Goal: Task Accomplishment & Management: Complete application form

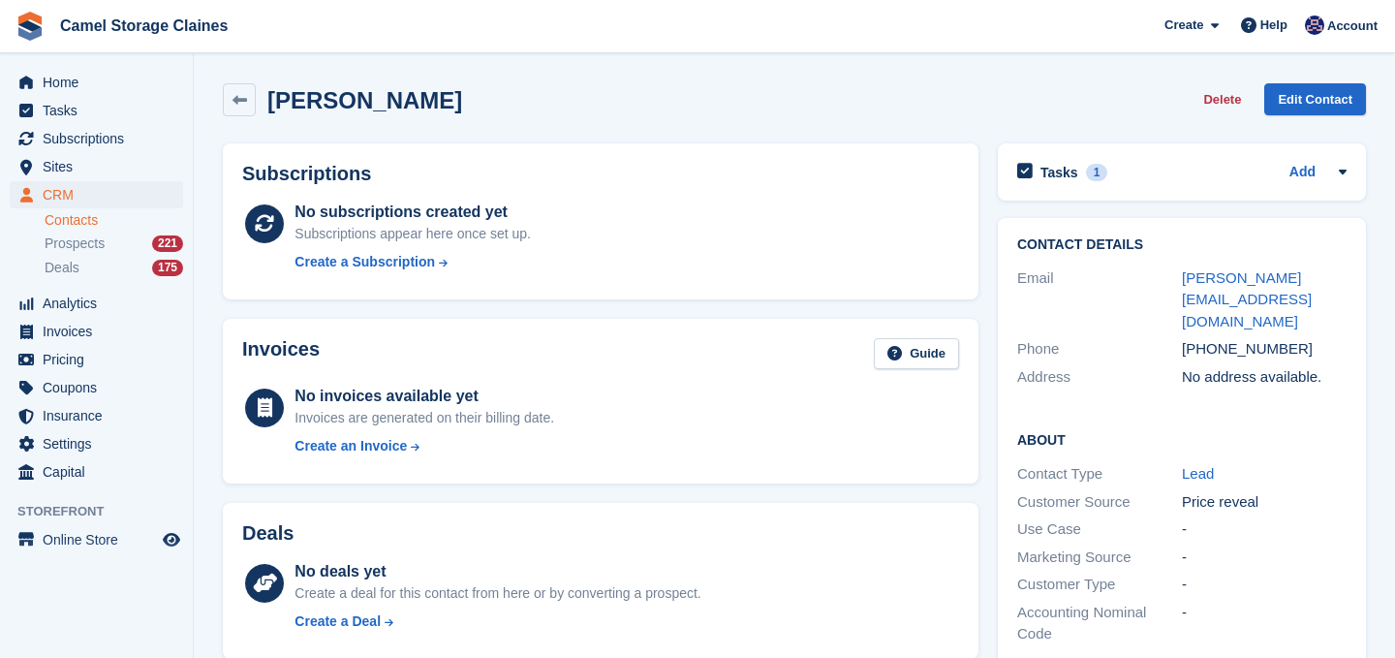
scroll to position [575, 0]
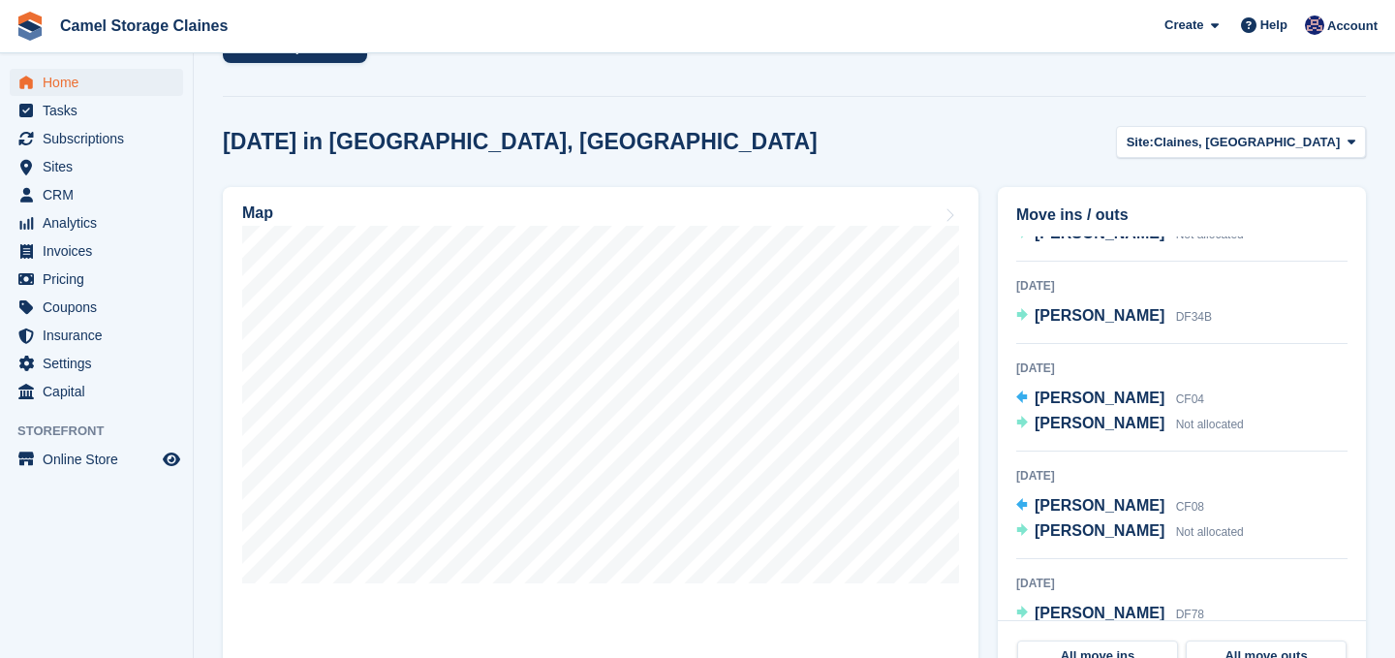
scroll to position [257, 0]
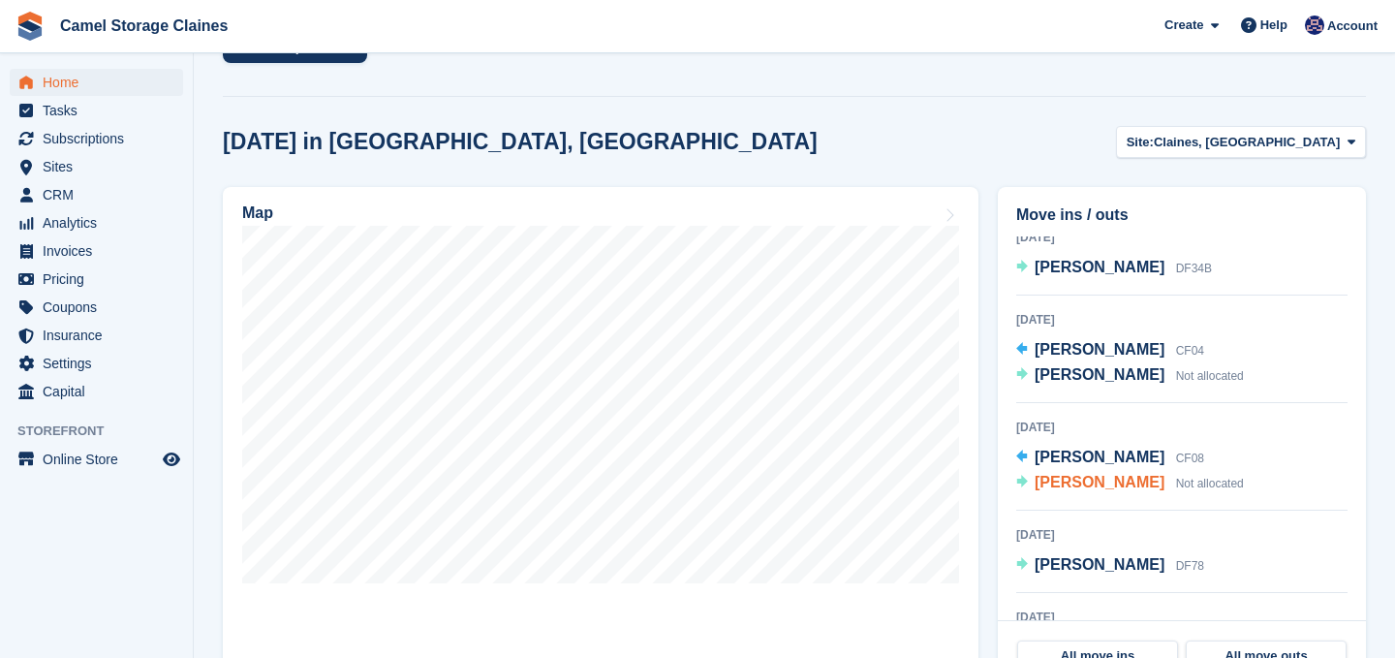
click at [1094, 479] on span "[PERSON_NAME]" at bounding box center [1100, 482] width 130 height 16
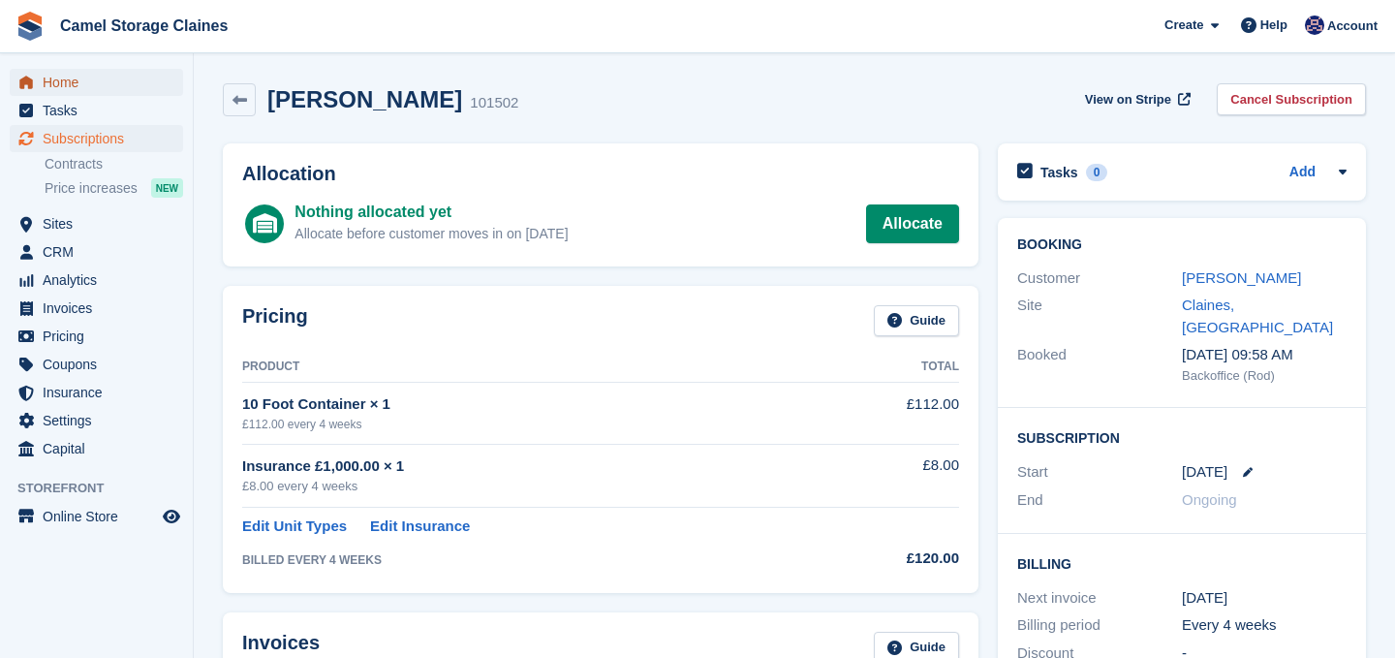
click at [97, 86] on span "Home" at bounding box center [101, 82] width 116 height 27
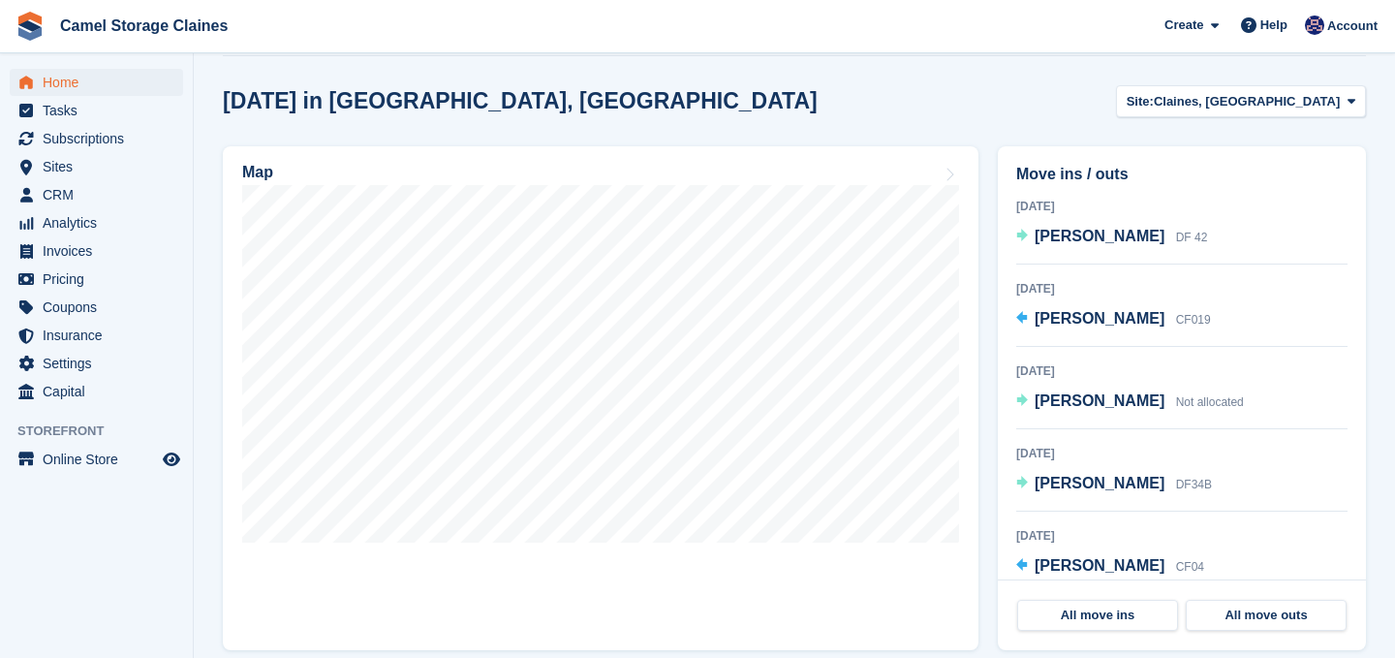
scroll to position [591, 0]
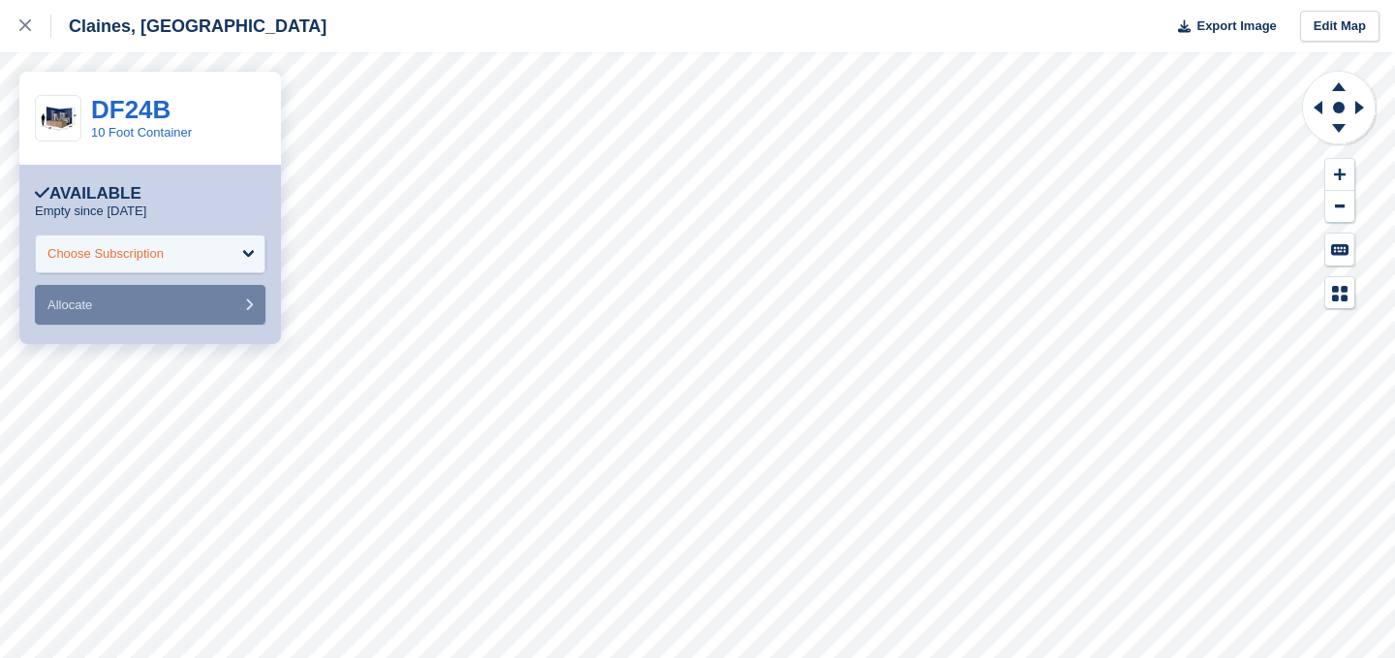
click at [132, 254] on div "Choose Subscription" at bounding box center [105, 253] width 116 height 19
click at [202, 259] on div "Choose Subscription" at bounding box center [150, 253] width 231 height 39
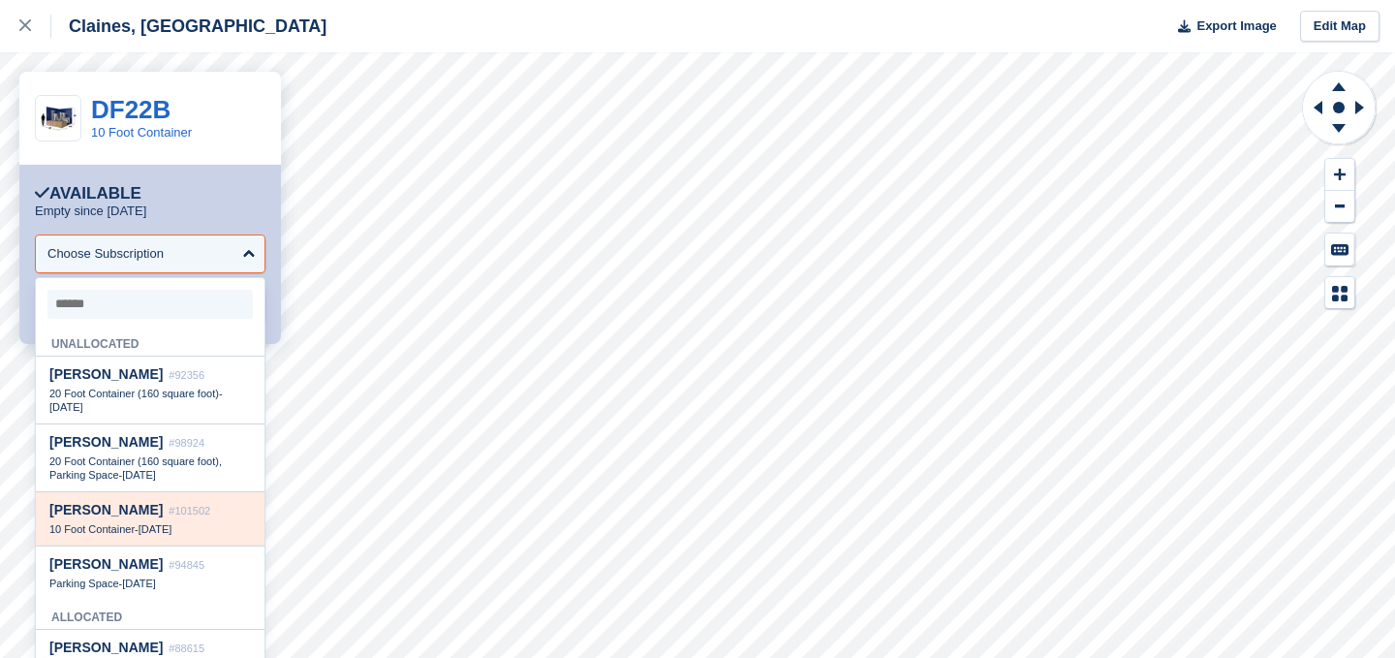
click at [184, 505] on div "Eyyup Saycogan #101502" at bounding box center [150, 510] width 202 height 16
select select "******"
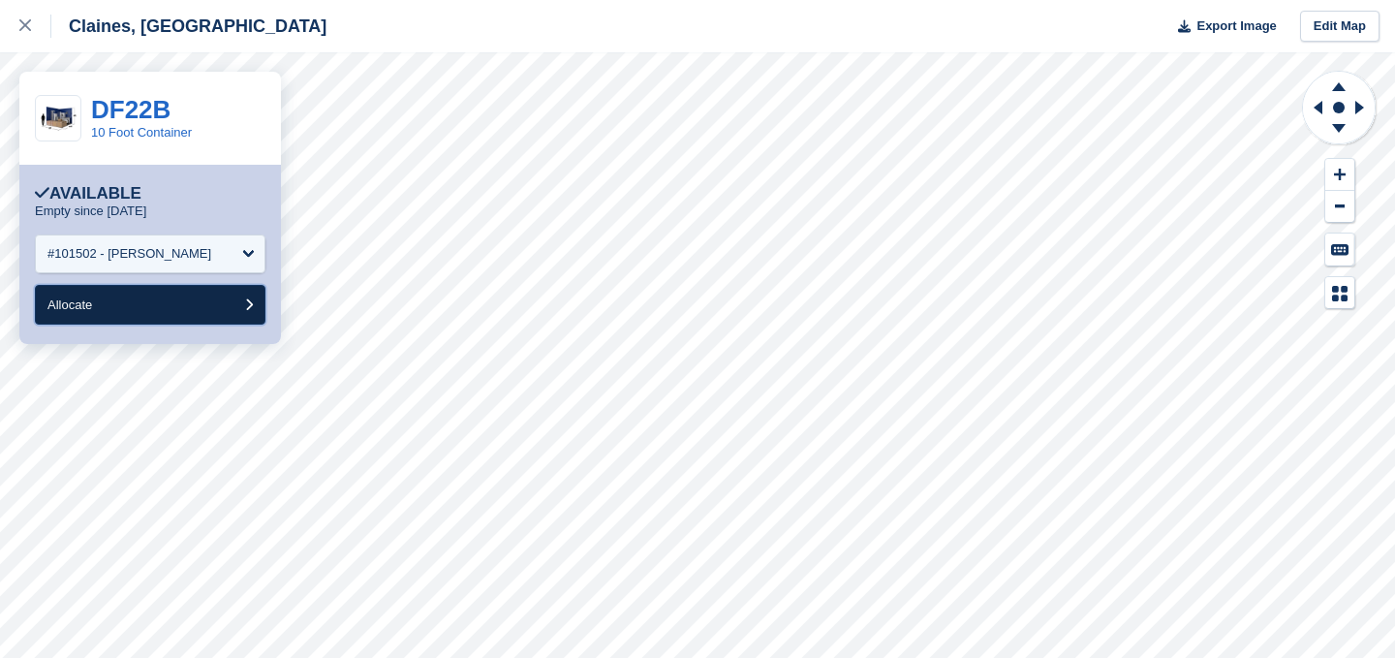
click at [142, 315] on button "Allocate" at bounding box center [150, 305] width 231 height 40
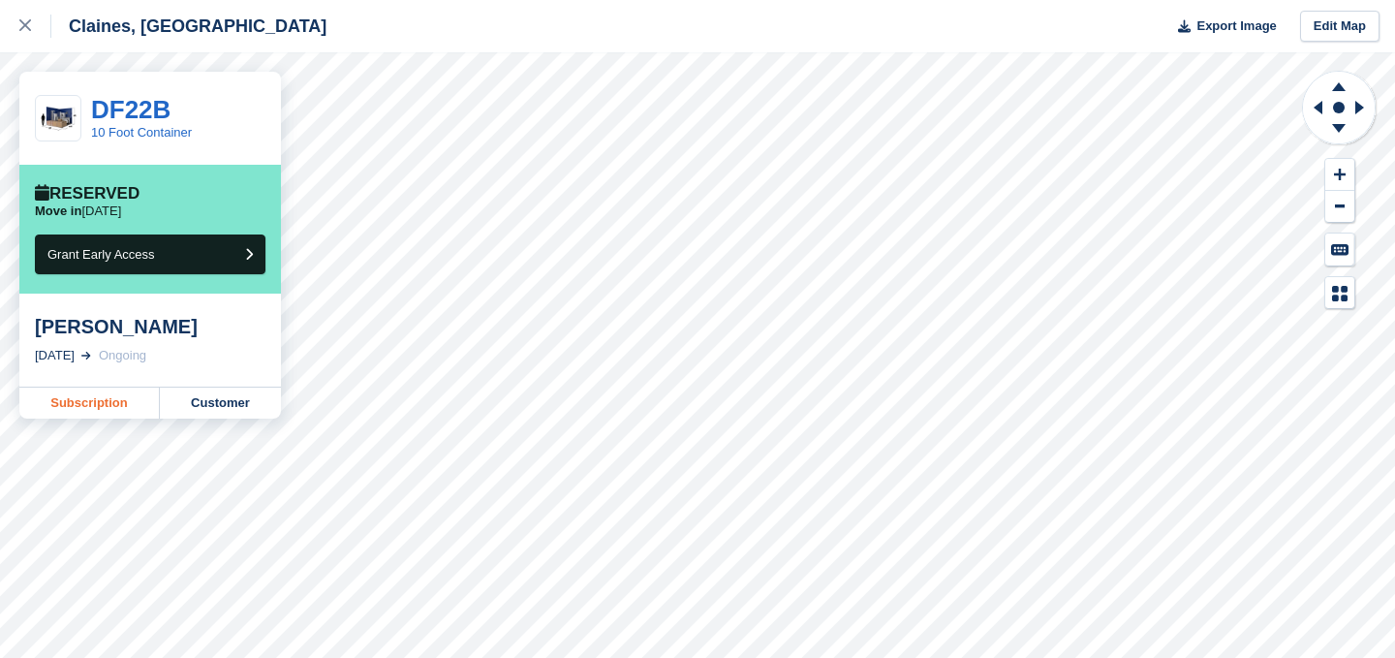
click at [126, 397] on link "Subscription" at bounding box center [89, 403] width 140 height 31
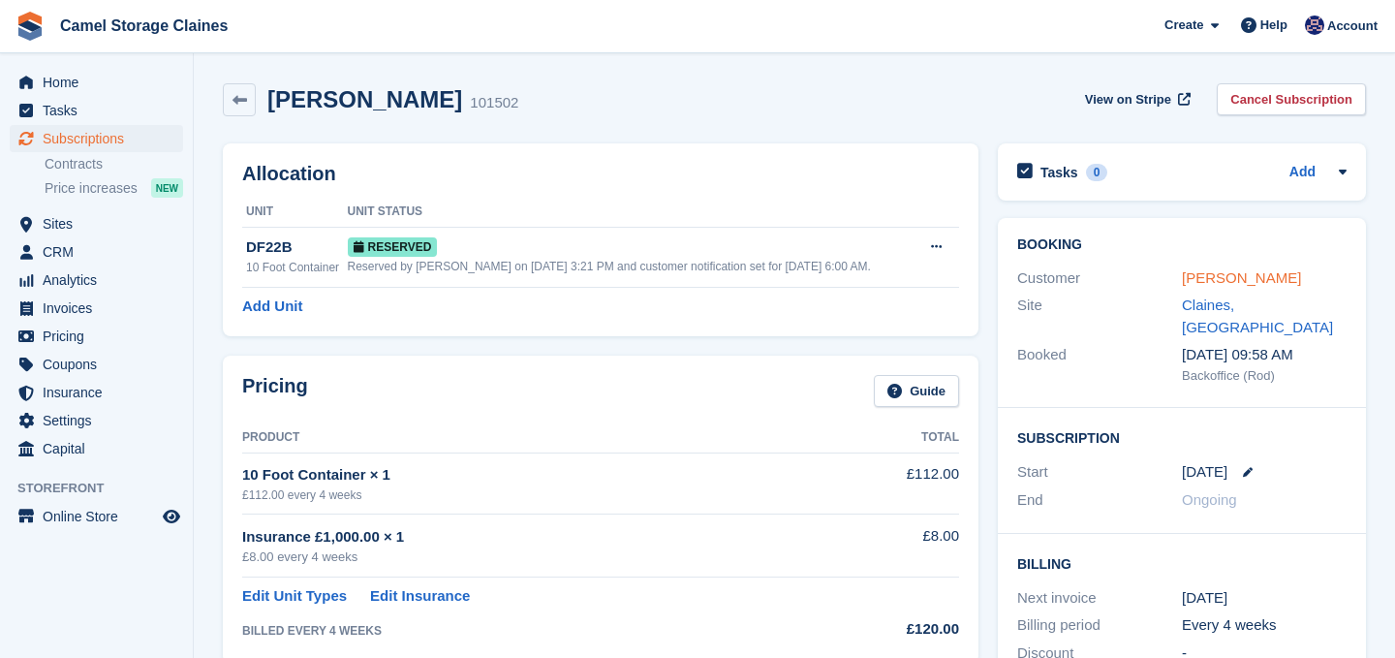
click at [1241, 284] on link "[PERSON_NAME]" at bounding box center [1241, 277] width 119 height 16
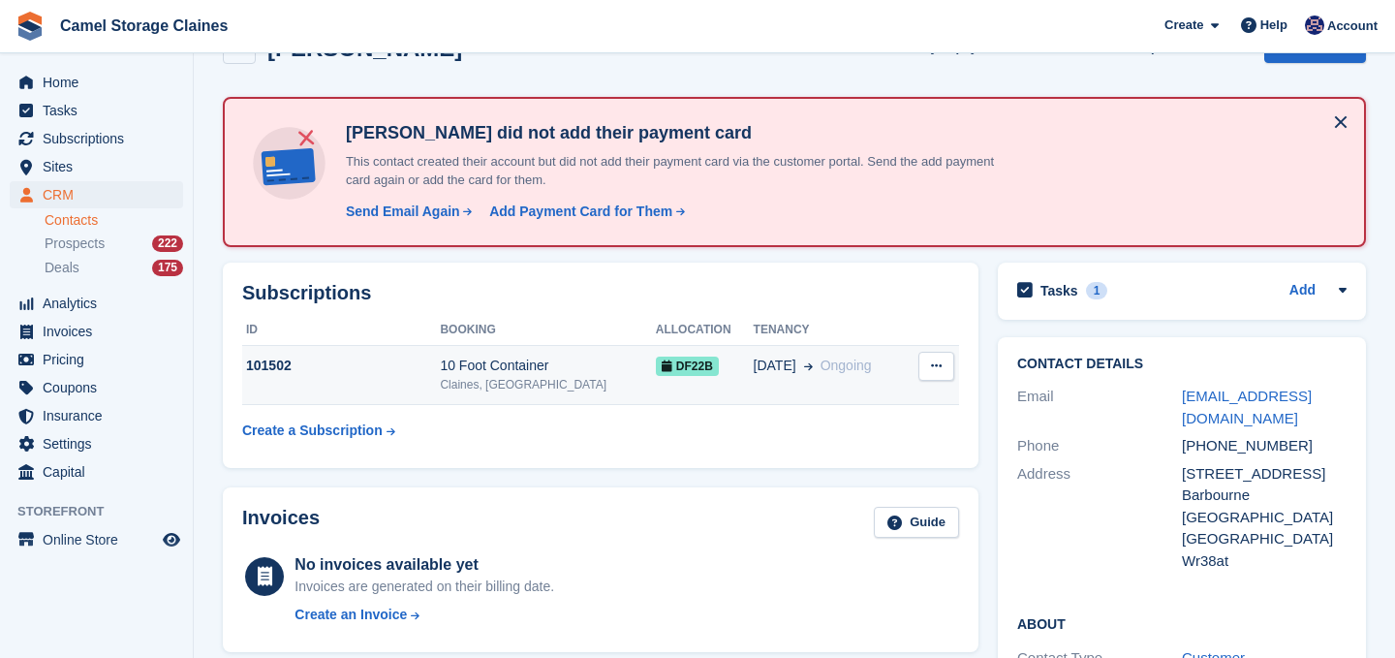
scroll to position [70, 0]
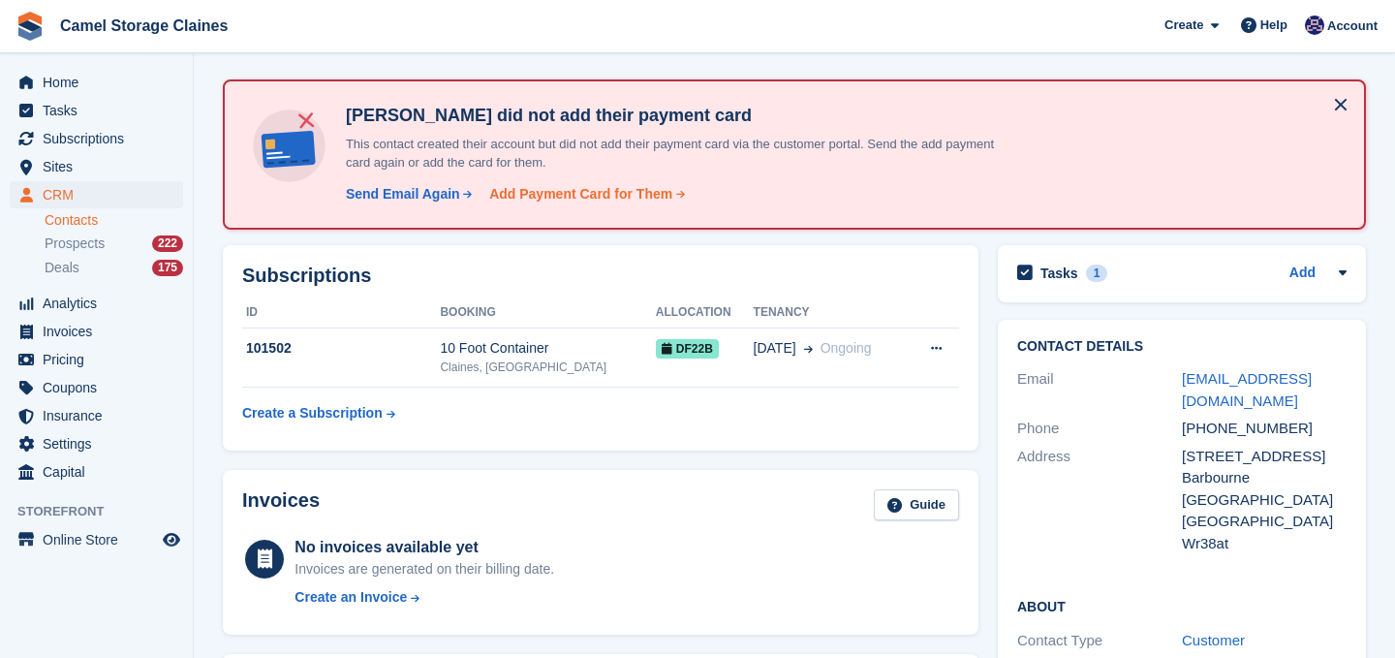
click at [517, 194] on div "Add Payment Card for Them" at bounding box center [580, 194] width 183 height 20
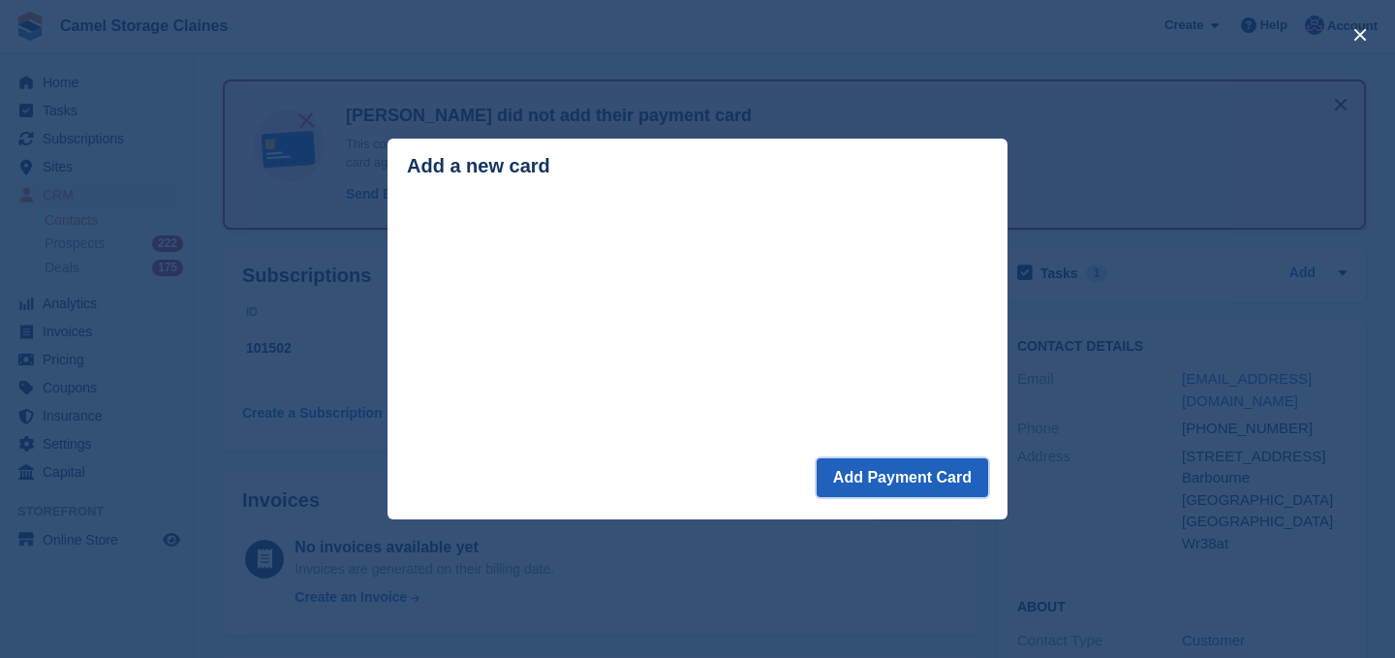
click at [930, 473] on button "Add Payment Card" at bounding box center [902, 477] width 171 height 39
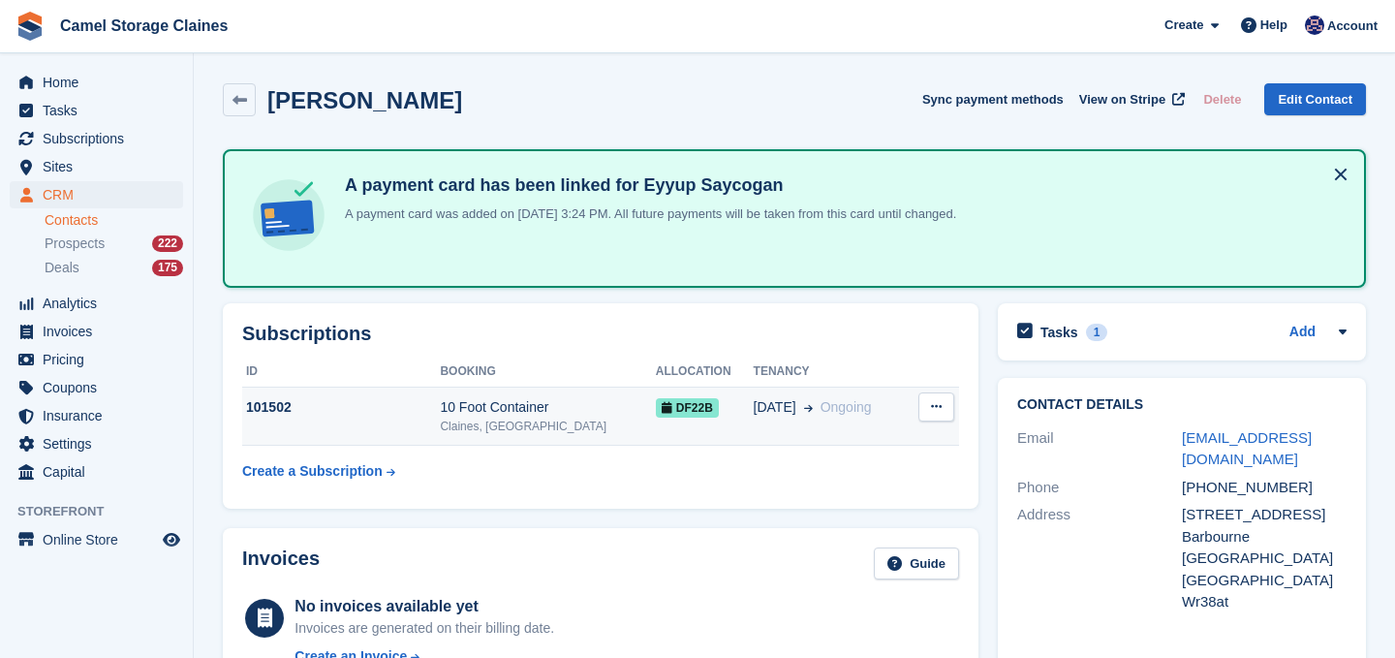
click at [354, 402] on div "101502" at bounding box center [341, 407] width 198 height 20
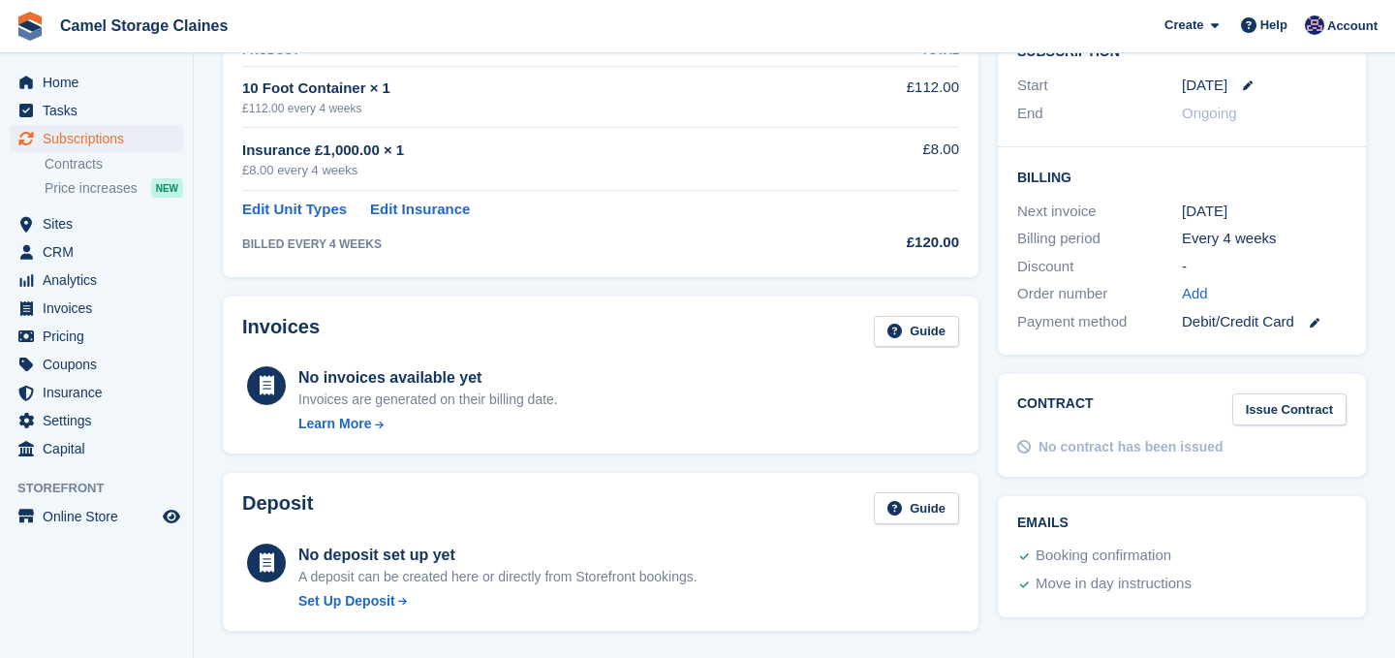
scroll to position [440, 0]
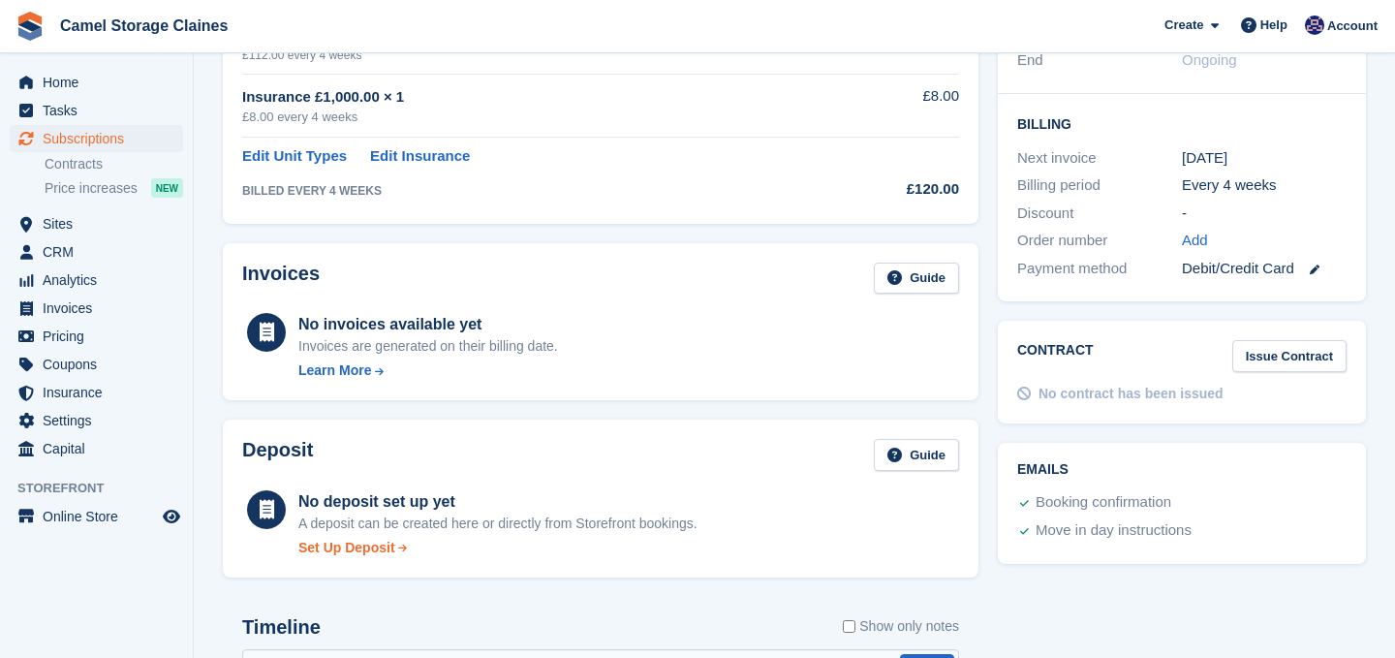
click at [356, 544] on div "Set Up Deposit" at bounding box center [346, 548] width 97 height 20
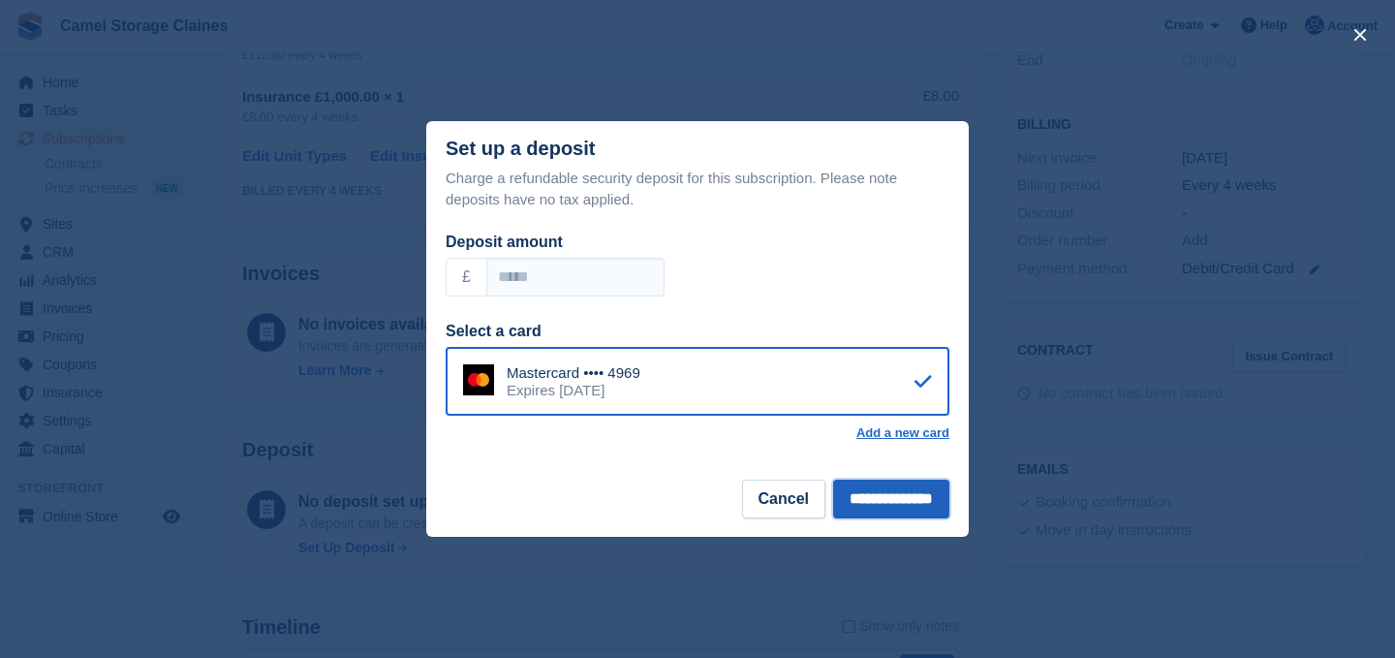
click at [833, 498] on input "**********" at bounding box center [891, 499] width 116 height 39
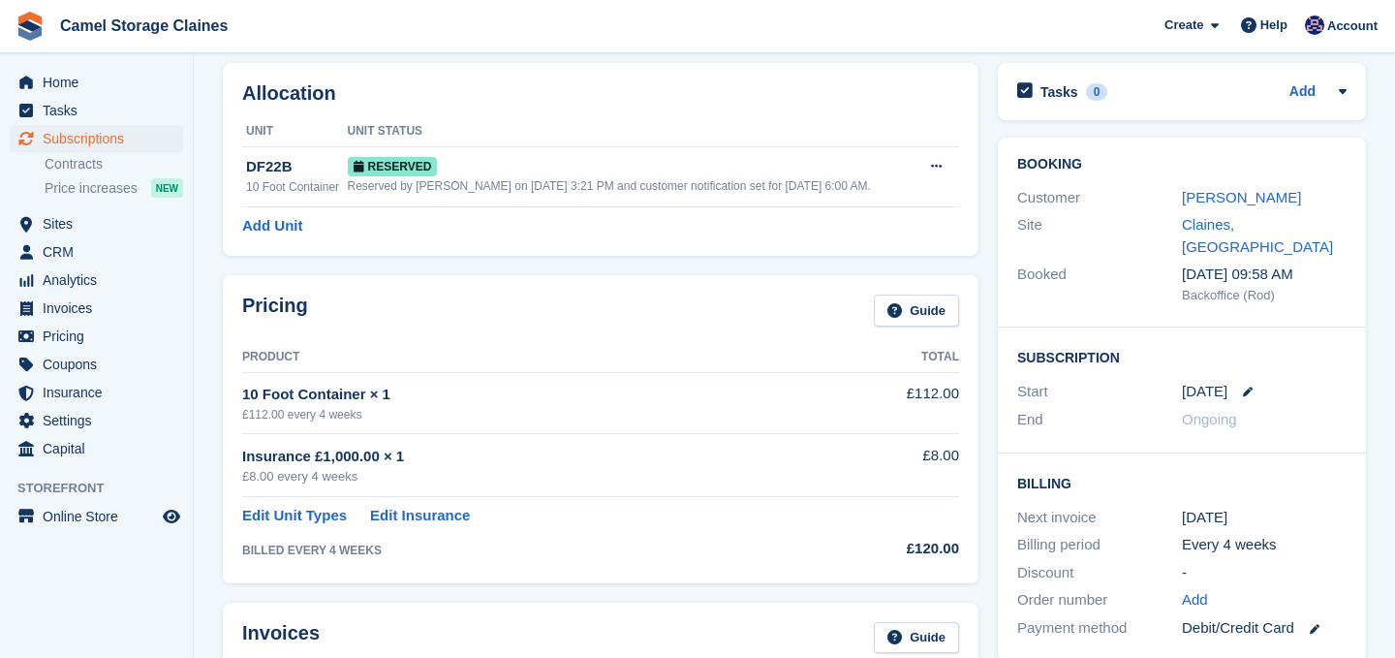
scroll to position [0, 0]
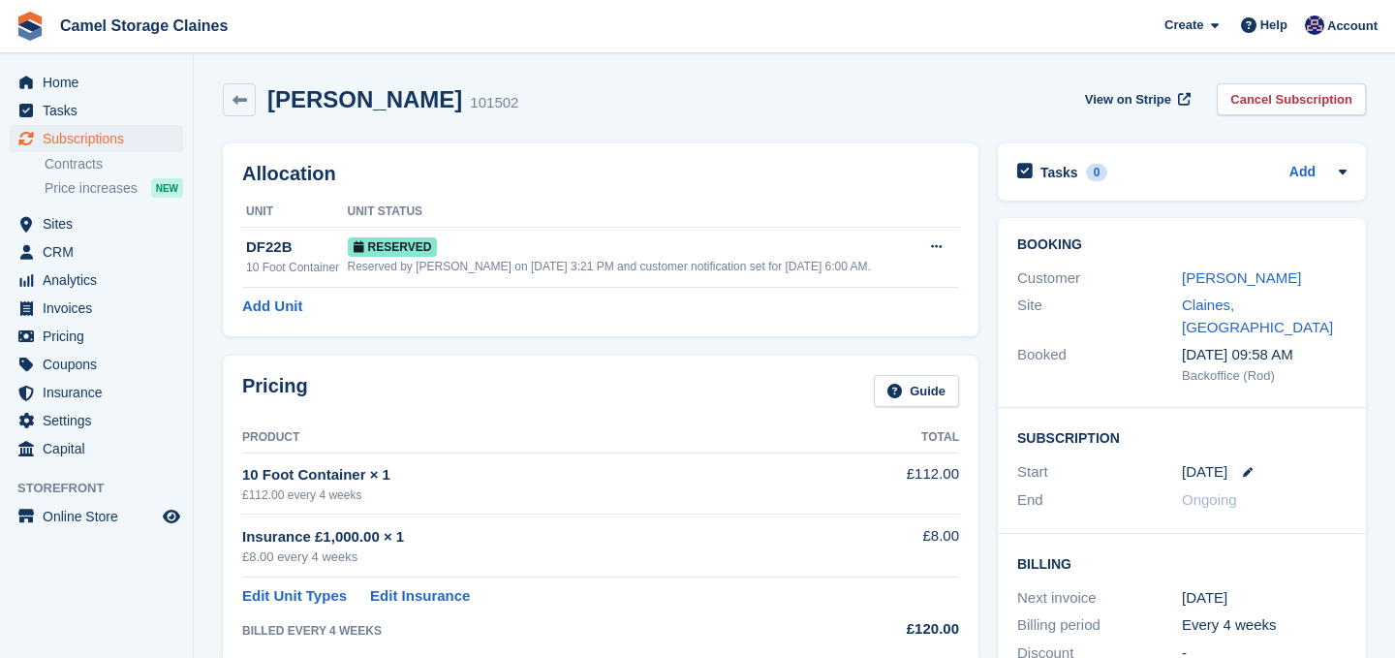
click at [358, 102] on h2 "Eyyup Saycogan" at bounding box center [364, 99] width 195 height 26
copy div "Eyyup Saycogan"
click at [239, 106] on icon at bounding box center [240, 100] width 15 height 15
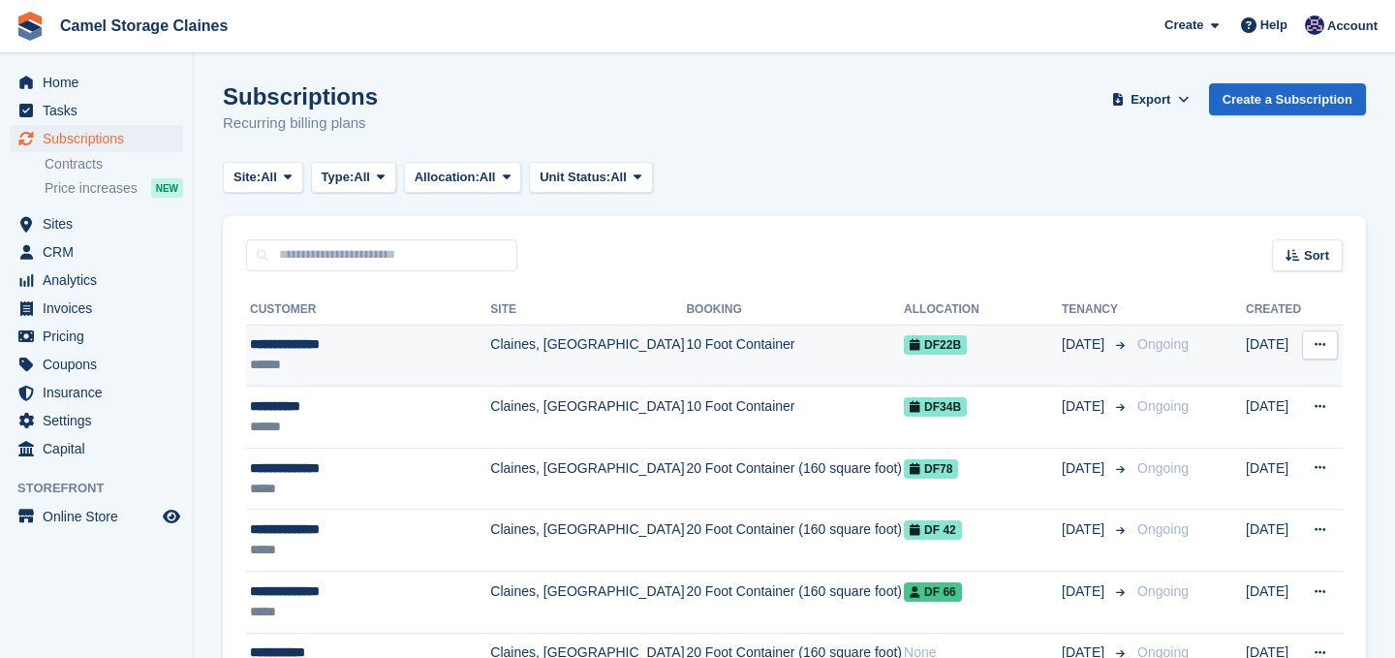
click at [377, 355] on div "******" at bounding box center [369, 365] width 238 height 20
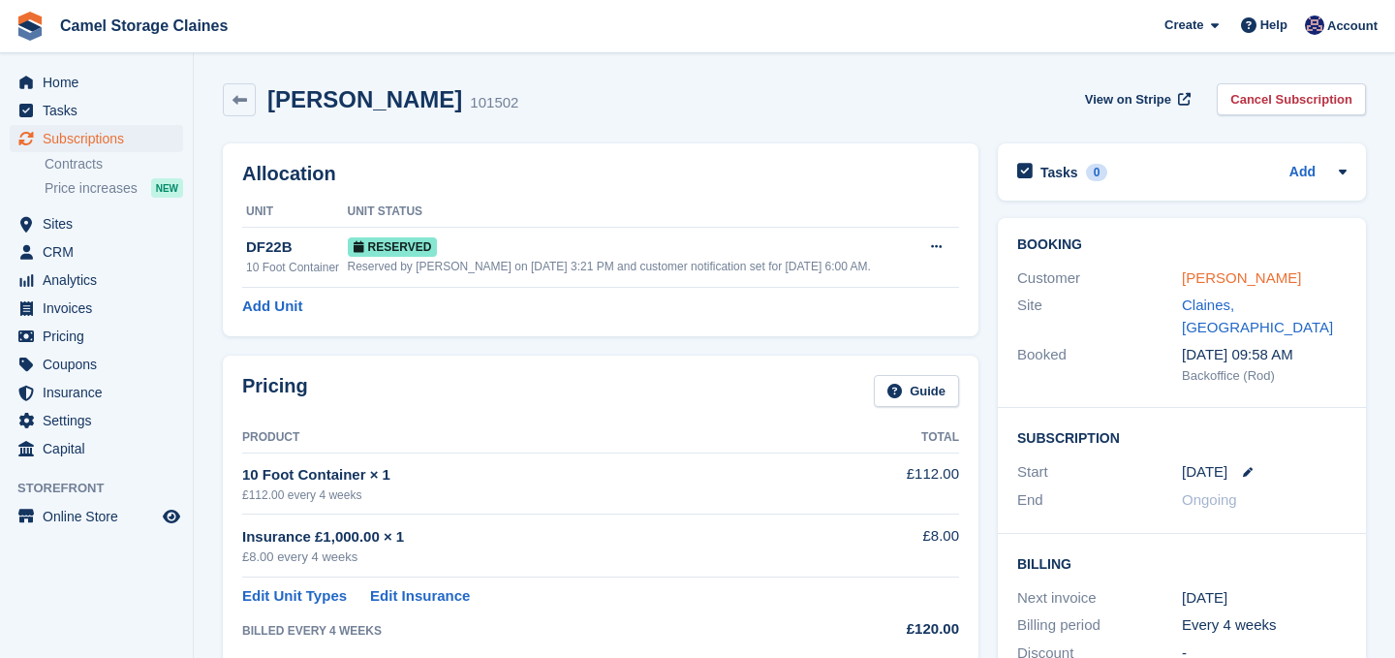
click at [1214, 283] on link "[PERSON_NAME]" at bounding box center [1241, 277] width 119 height 16
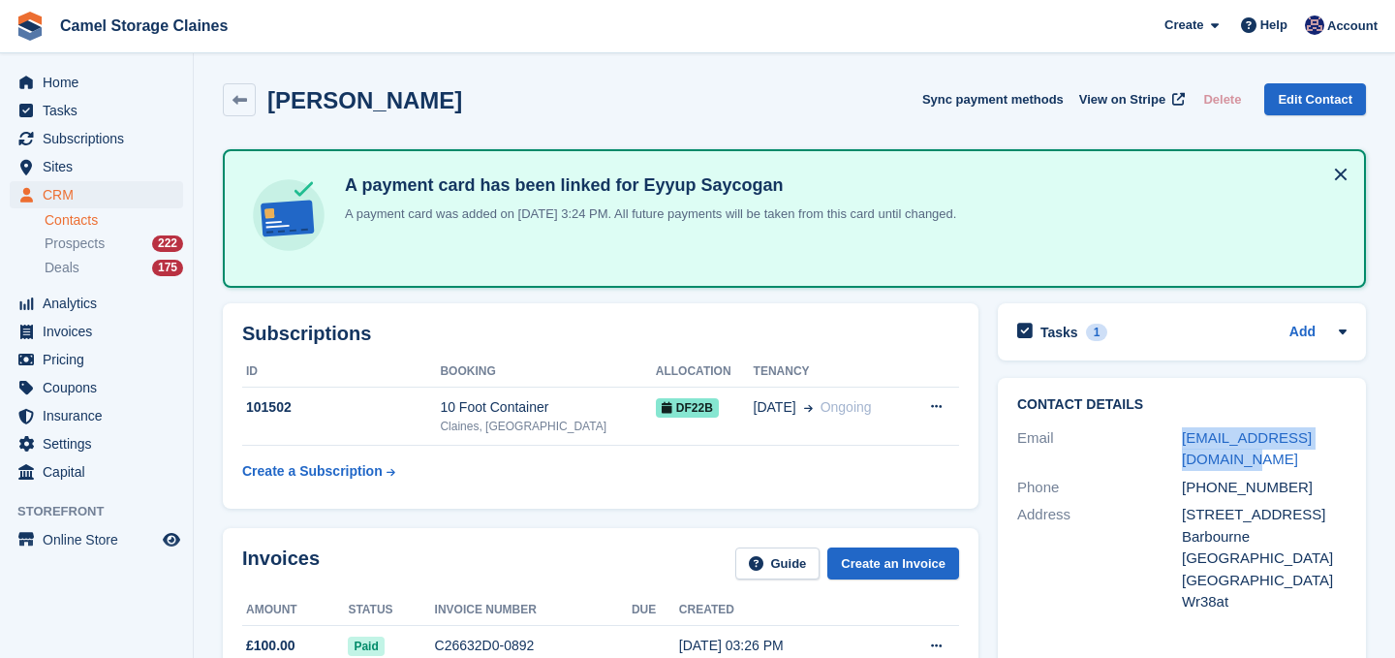
drag, startPoint x: 1229, startPoint y: 455, endPoint x: 1159, endPoint y: 438, distance: 72.8
click at [1159, 438] on div "Email karency123@hotmail.co.uk" at bounding box center [1181, 448] width 329 height 49
copy div "karency123@hotmail.co.uk"
click at [1228, 481] on div "+447566227033" at bounding box center [1264, 488] width 165 height 22
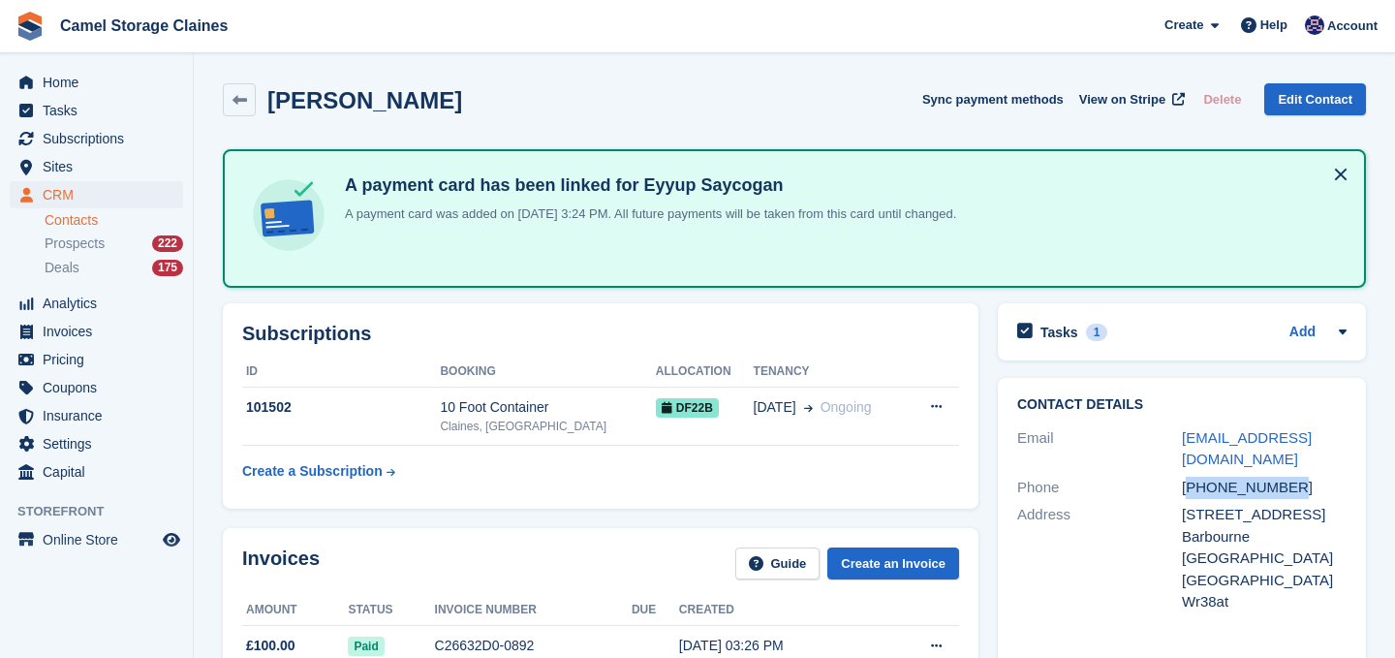
copy div "447566227033"
click at [95, 92] on span "Home" at bounding box center [101, 82] width 116 height 27
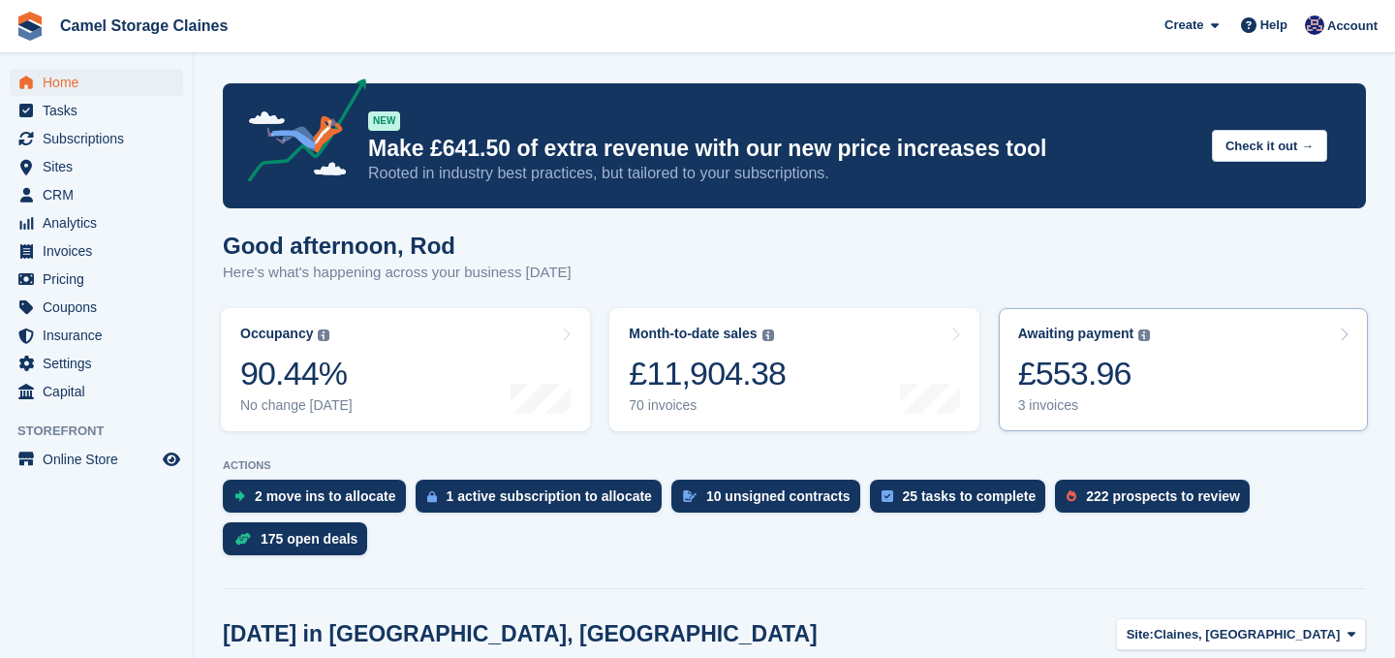
click at [1103, 374] on div "£553.96" at bounding box center [1084, 374] width 133 height 40
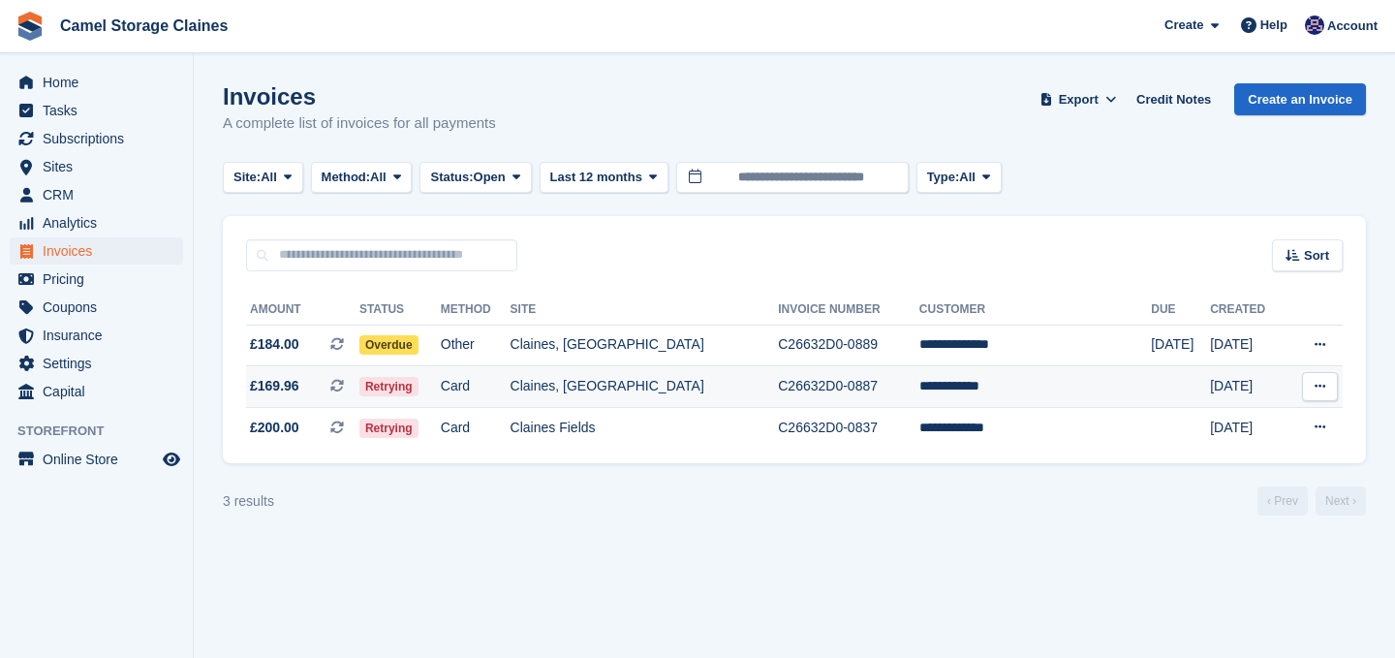
click at [608, 389] on td "Claines, [GEOGRAPHIC_DATA]" at bounding box center [645, 387] width 268 height 42
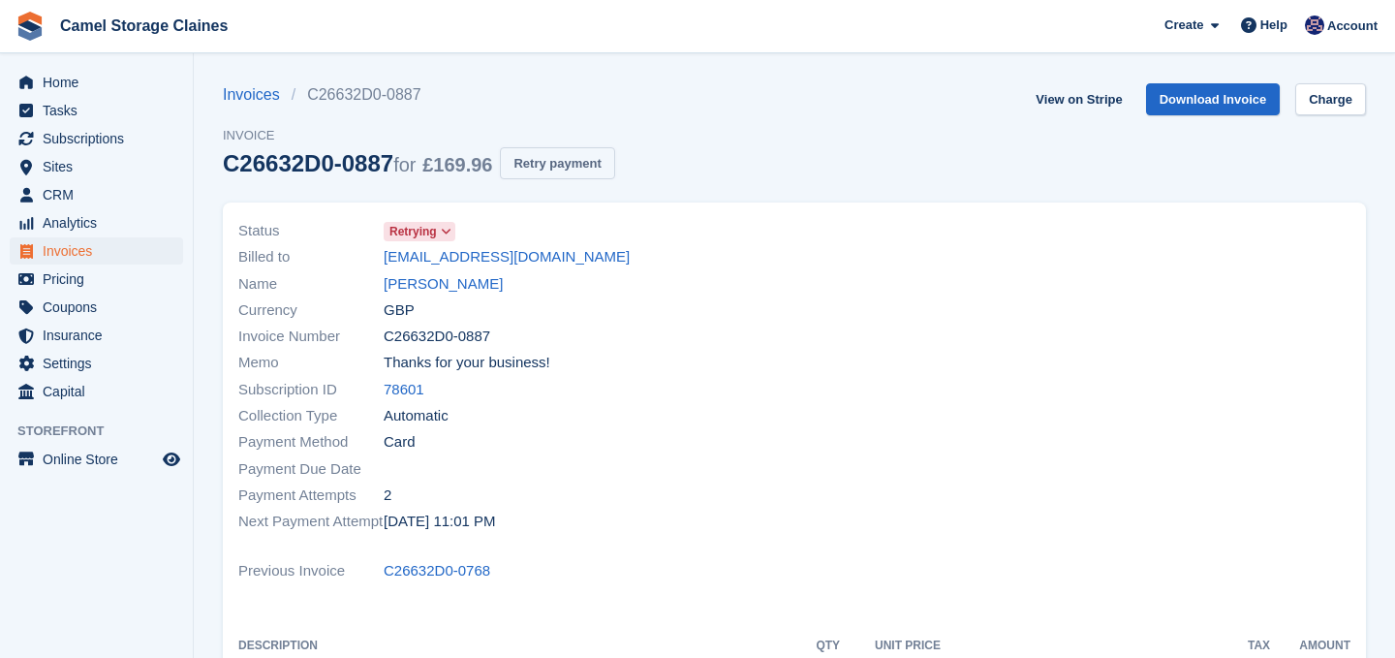
click at [569, 165] on button "Retry payment" at bounding box center [557, 163] width 114 height 32
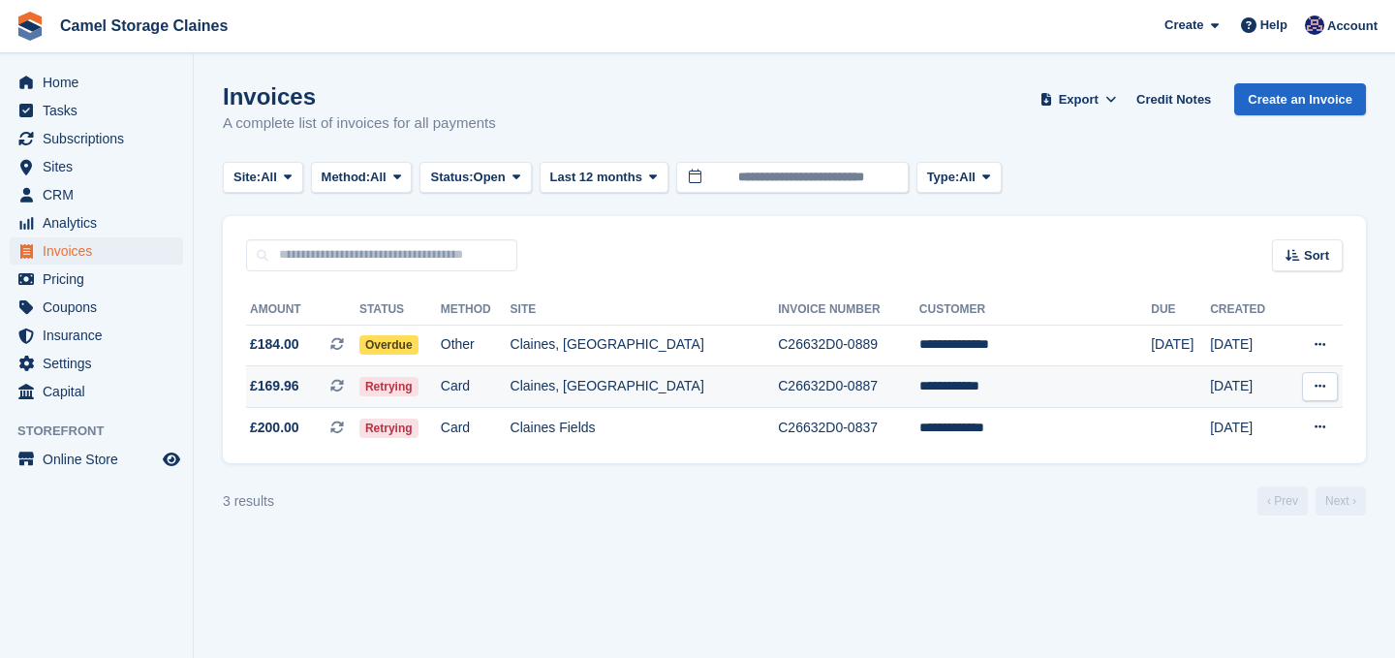
click at [511, 385] on td "Card" at bounding box center [476, 387] width 70 height 42
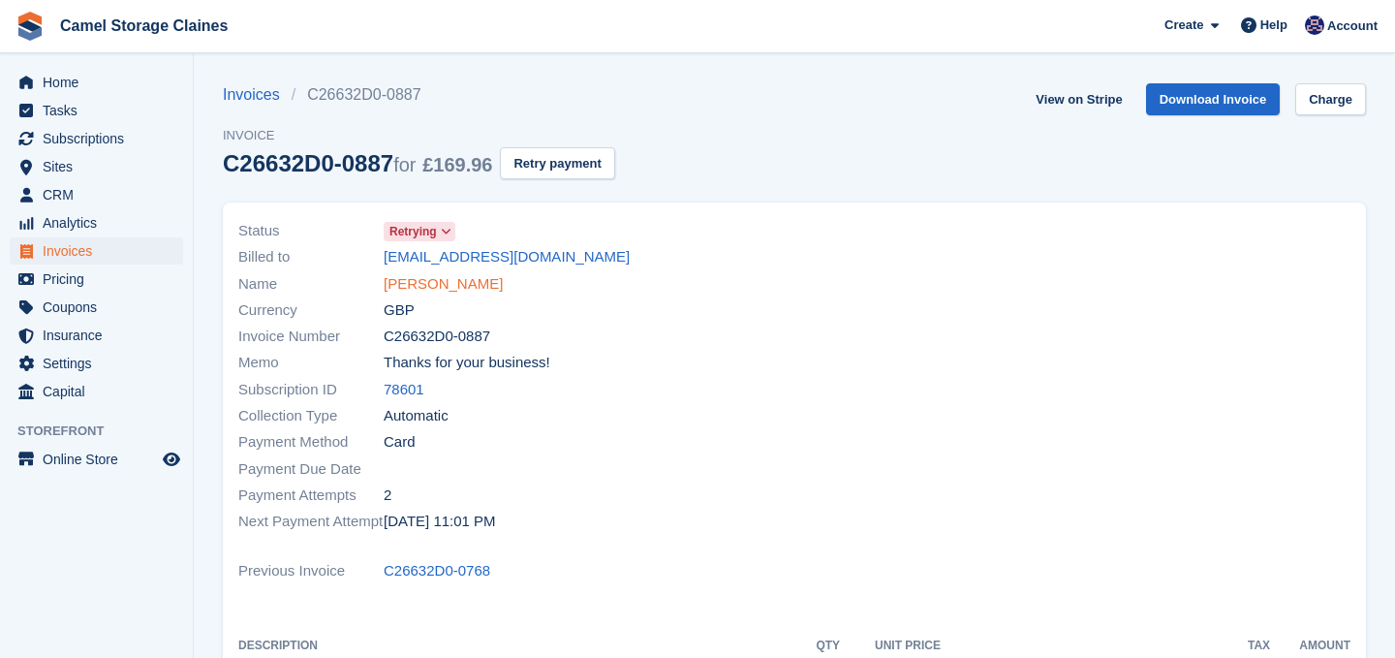
click at [418, 284] on link "[PERSON_NAME]" at bounding box center [443, 284] width 119 height 22
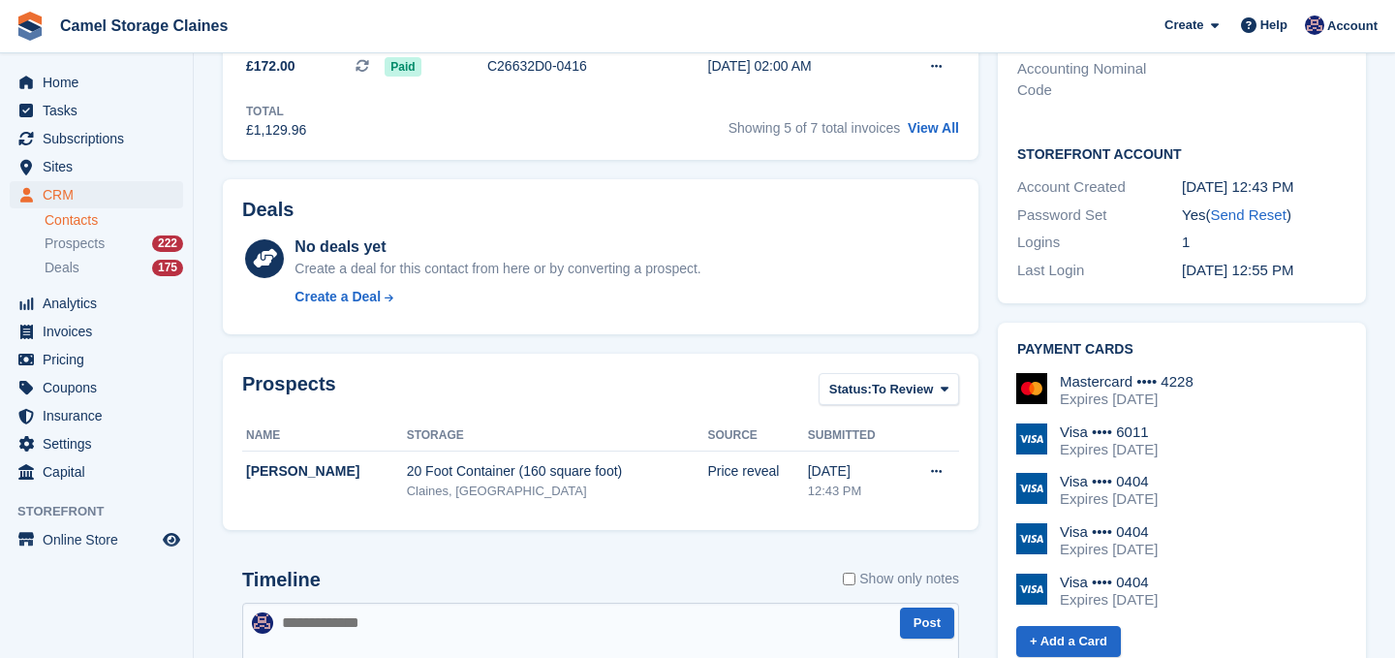
scroll to position [581, 0]
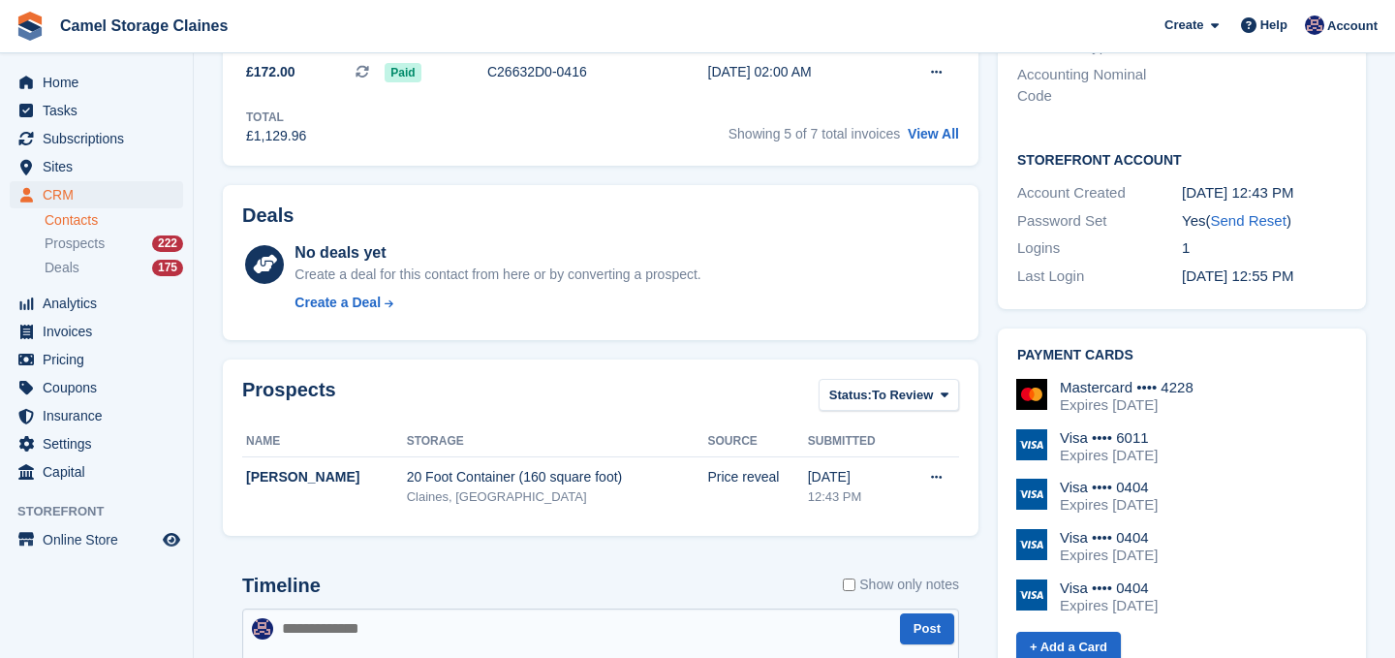
click at [1158, 449] on div "Expires [DATE]" at bounding box center [1109, 455] width 98 height 17
drag, startPoint x: 1130, startPoint y: 447, endPoint x: 1086, endPoint y: 445, distance: 43.6
click at [1086, 445] on div "Visa •••• 6011 Expires [DATE]" at bounding box center [1109, 446] width 98 height 35
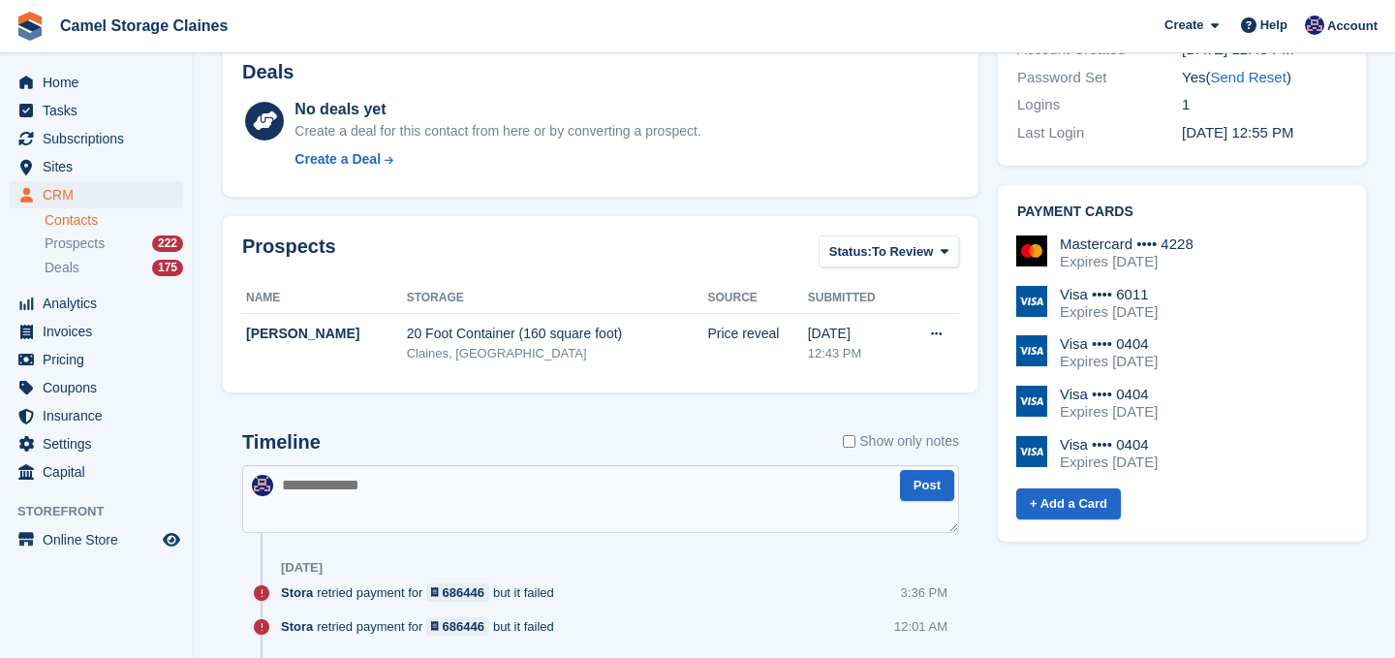
scroll to position [727, 0]
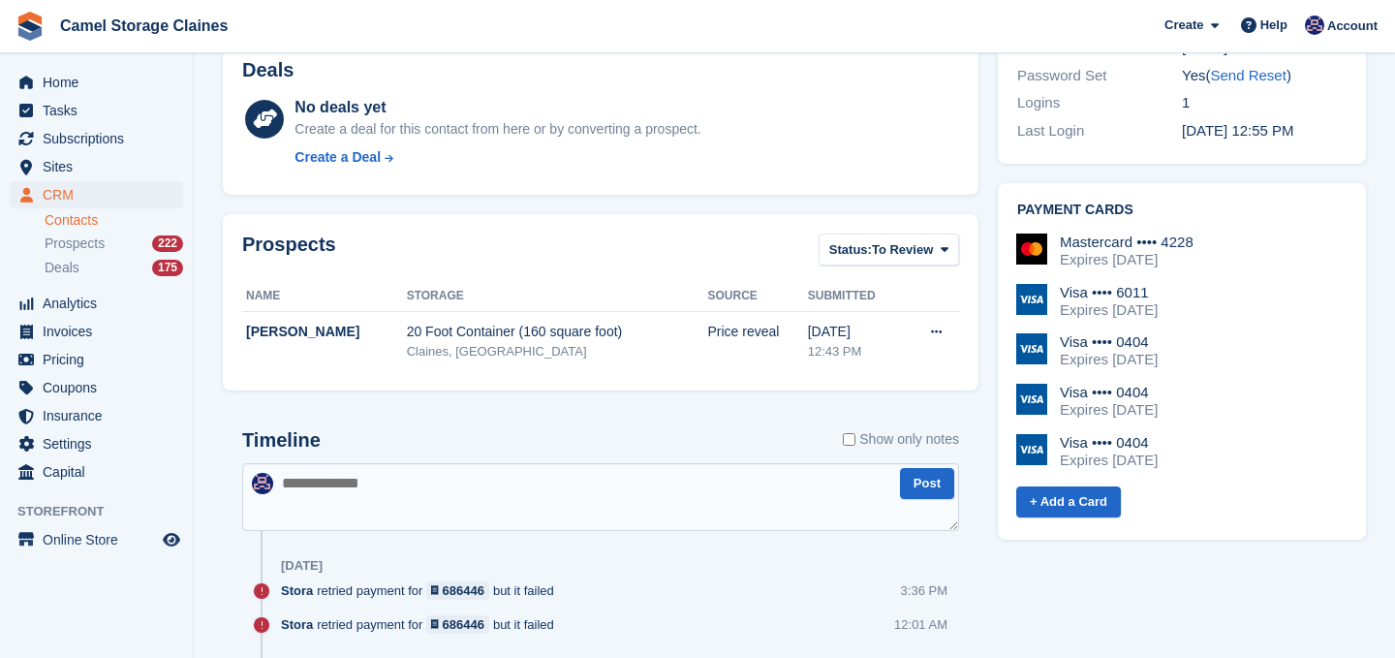
drag, startPoint x: 1103, startPoint y: 417, endPoint x: 1121, endPoint y: 405, distance: 21.8
click at [1121, 406] on div "Expires [DATE]" at bounding box center [1109, 409] width 98 height 17
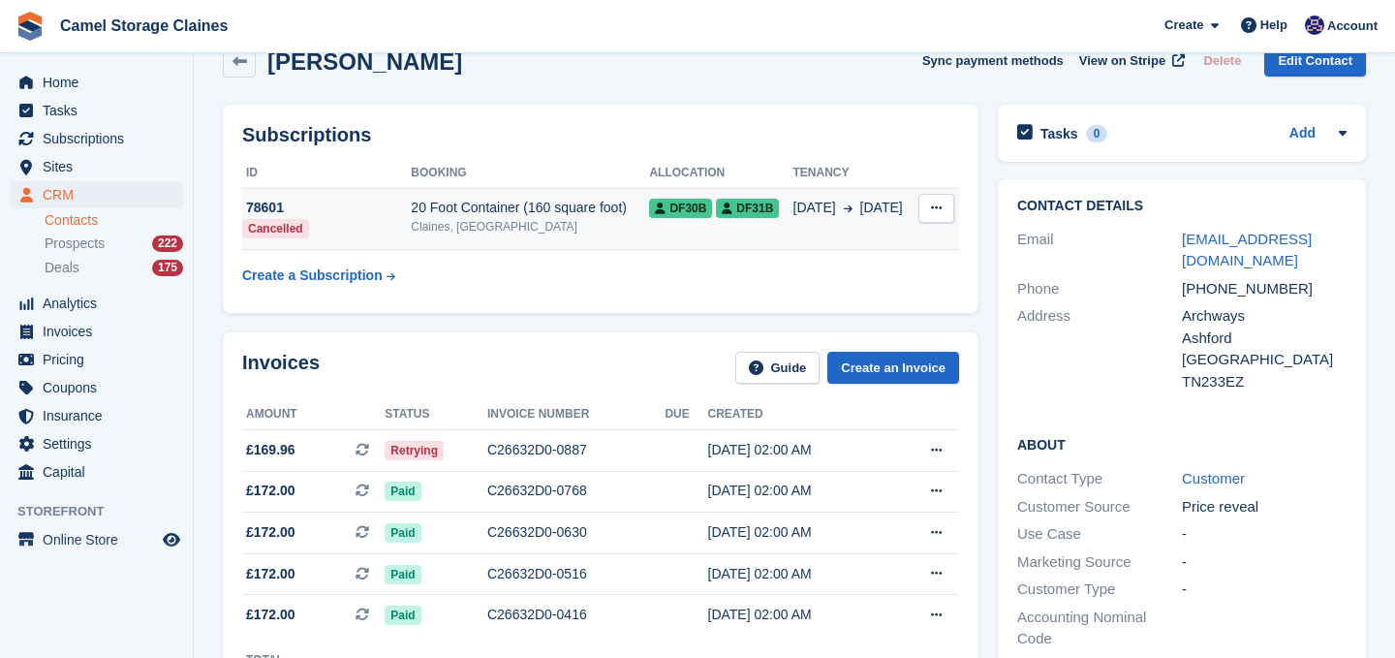
scroll to position [0, 0]
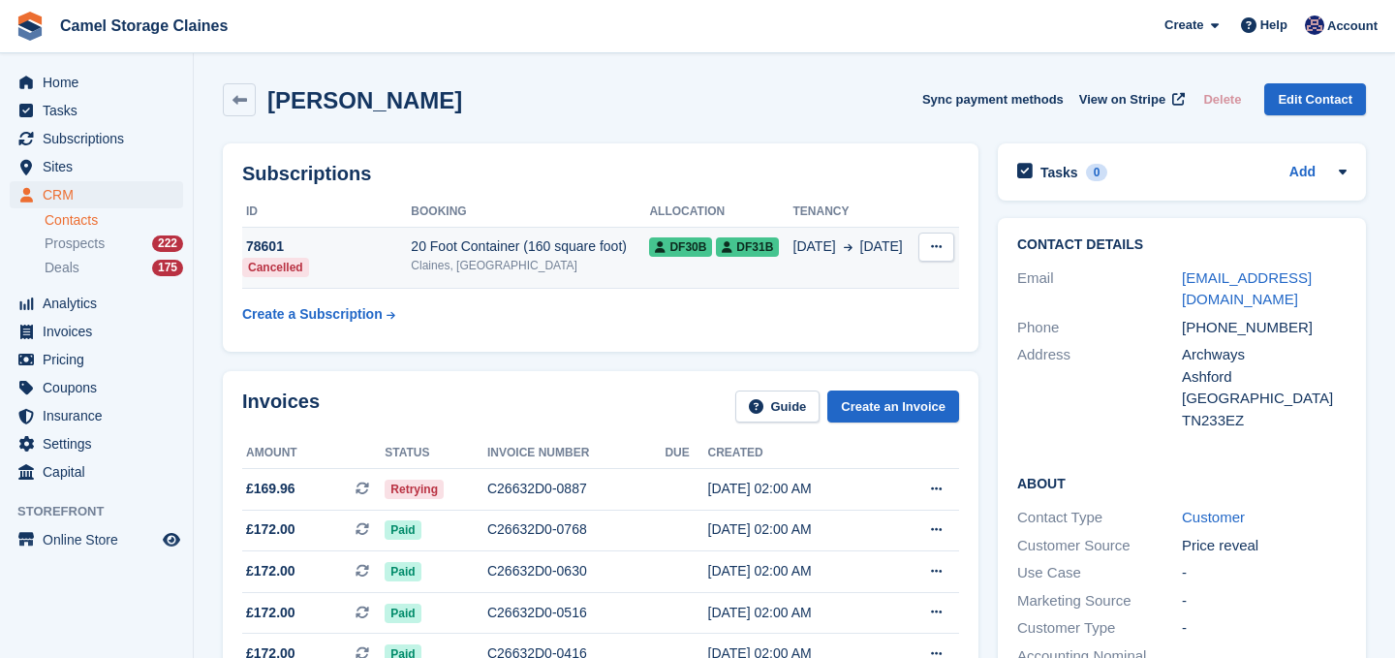
click at [515, 234] on td "20 Foot Container (160 square foot) Claines, Worcester" at bounding box center [530, 258] width 238 height 62
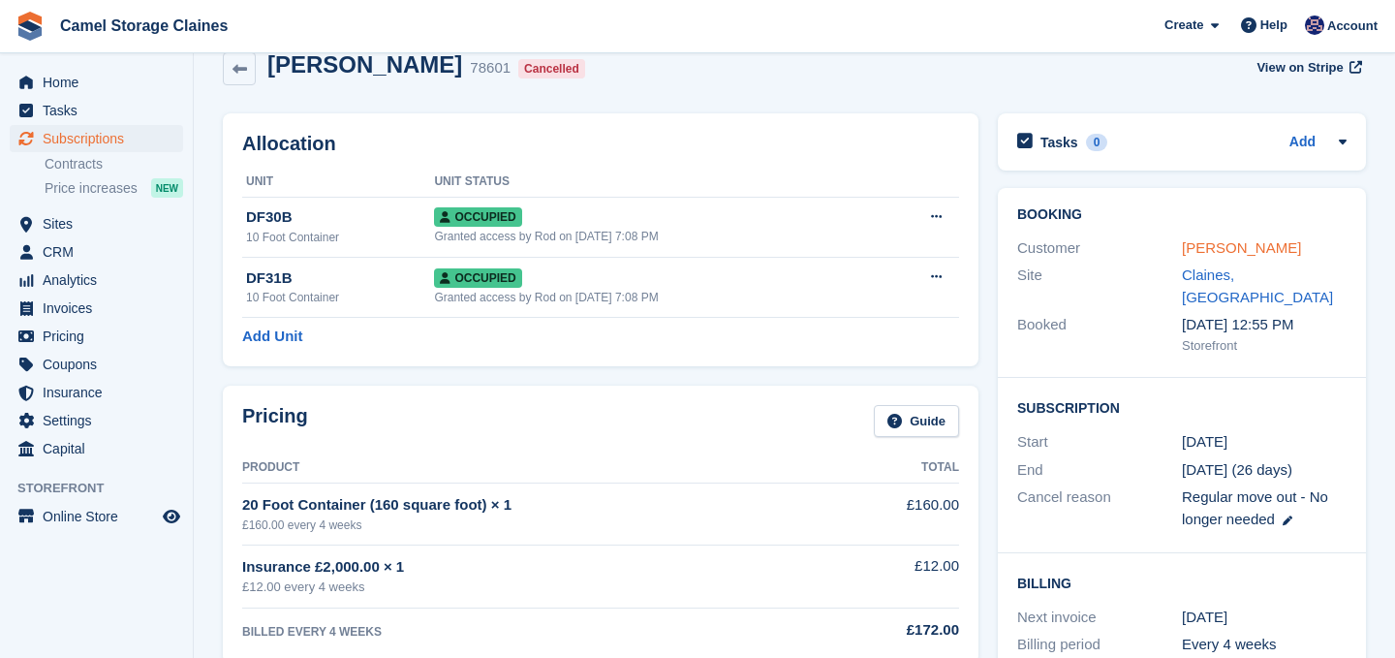
scroll to position [28, 0]
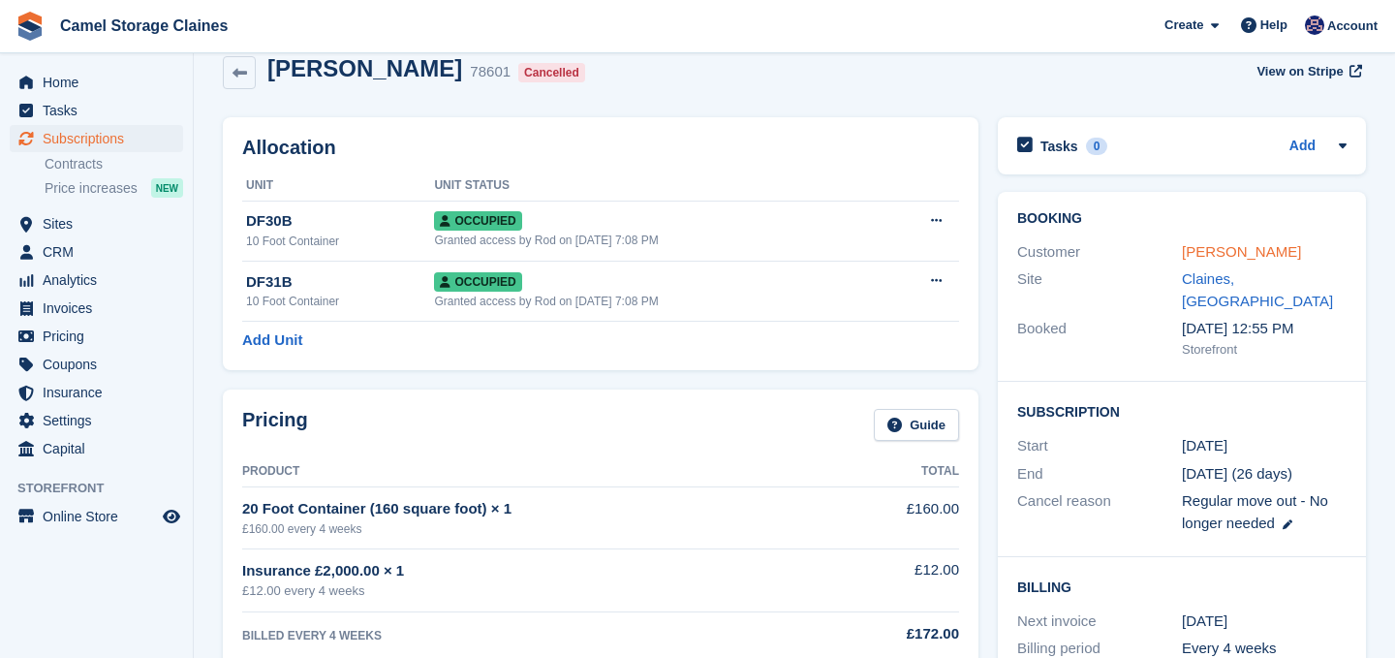
click at [1216, 248] on link "Paul Edwards" at bounding box center [1241, 251] width 119 height 16
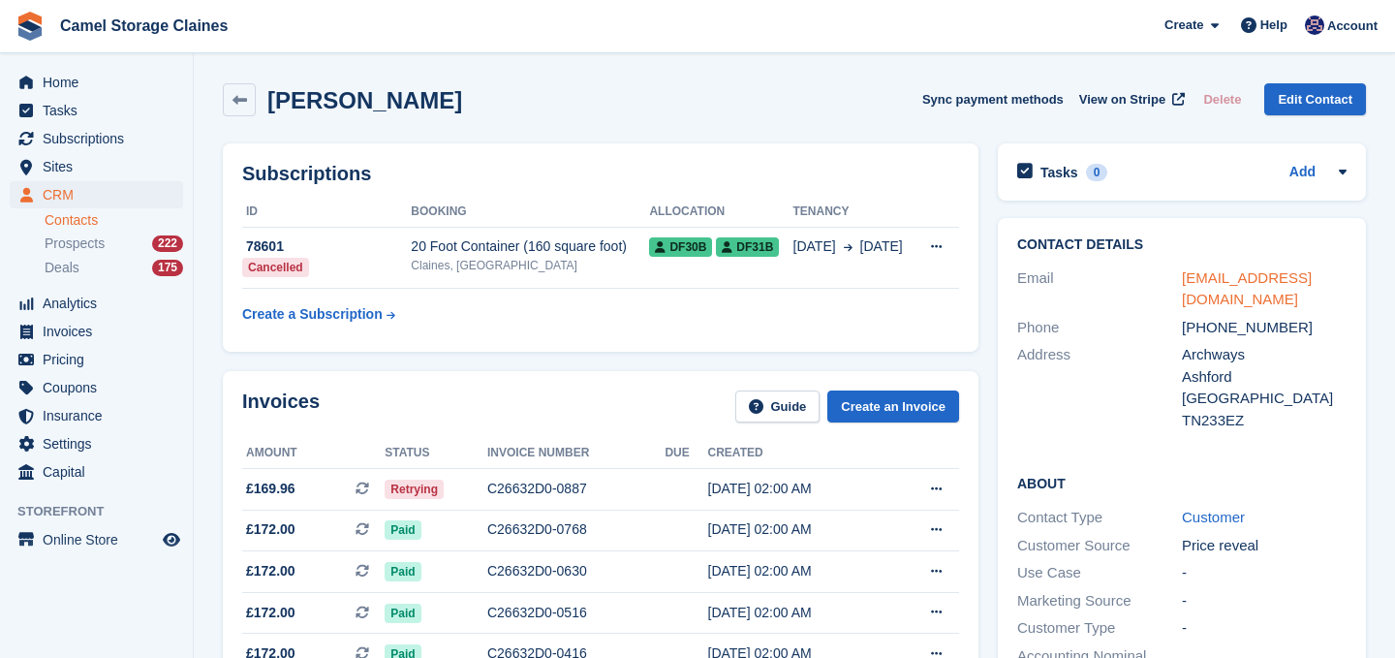
click at [1213, 284] on link "psedwards75@gmail.com" at bounding box center [1247, 288] width 130 height 39
click at [77, 82] on span "Home" at bounding box center [101, 82] width 116 height 27
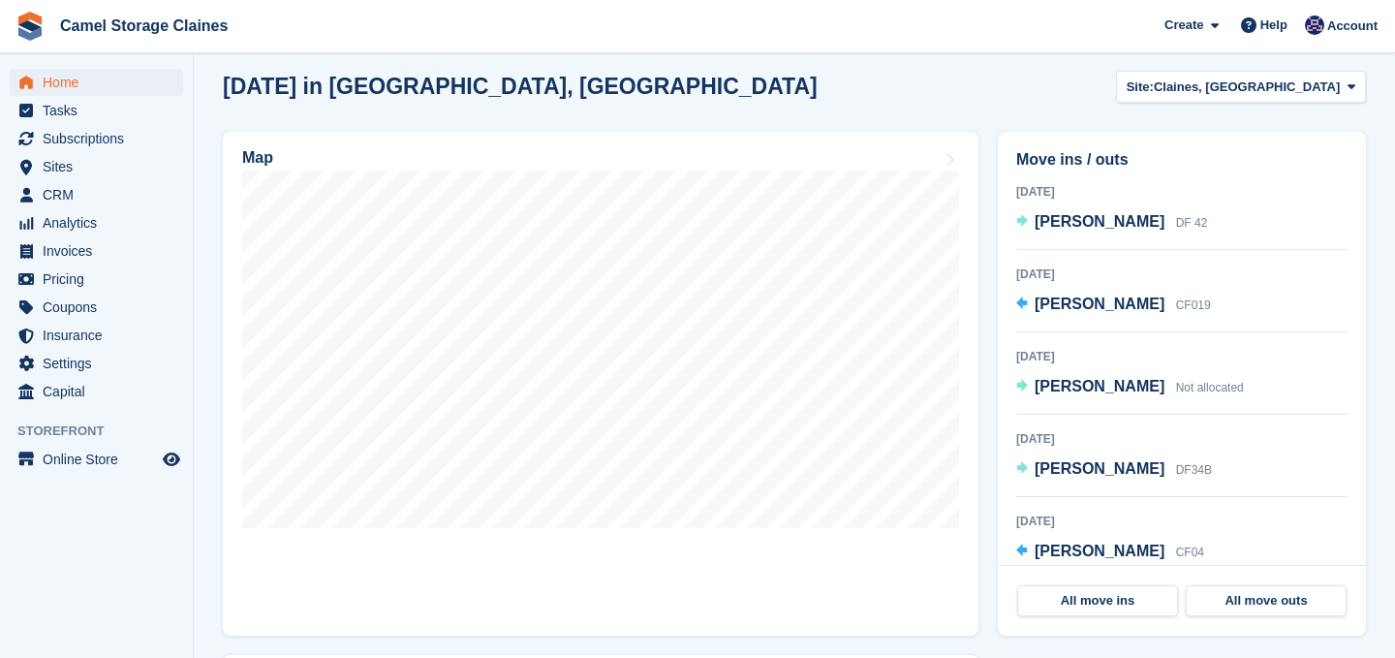
scroll to position [548, 0]
click at [31, 85] on icon "menu" at bounding box center [26, 82] width 14 height 13
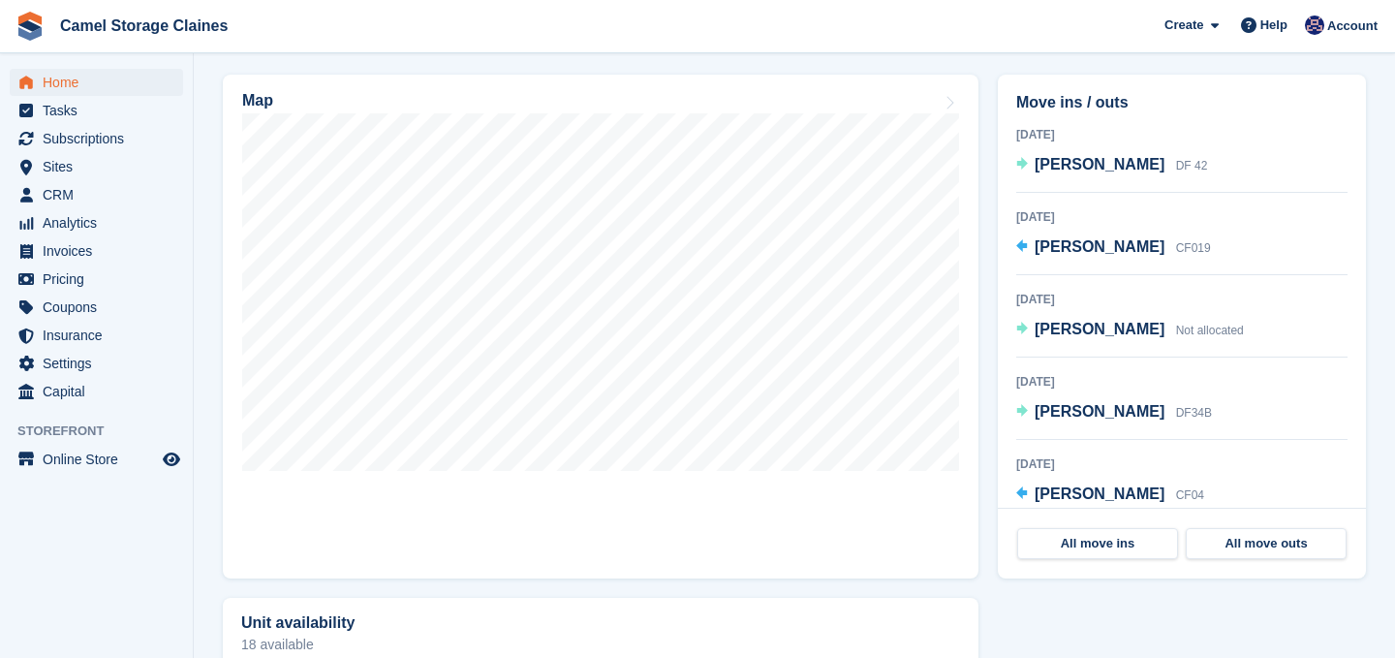
scroll to position [606, 0]
click at [81, 73] on span "Home" at bounding box center [101, 82] width 116 height 27
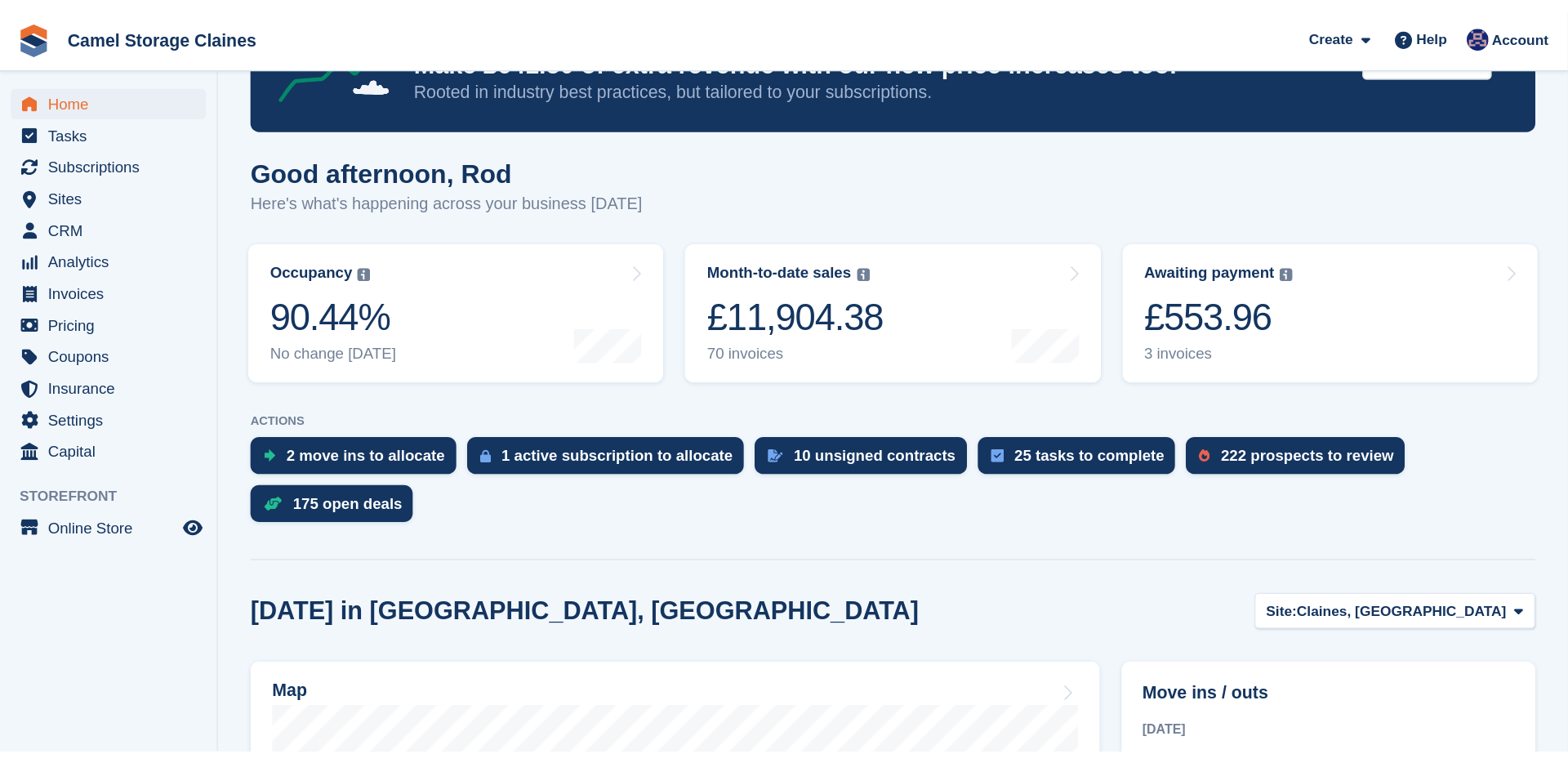
scroll to position [104, 0]
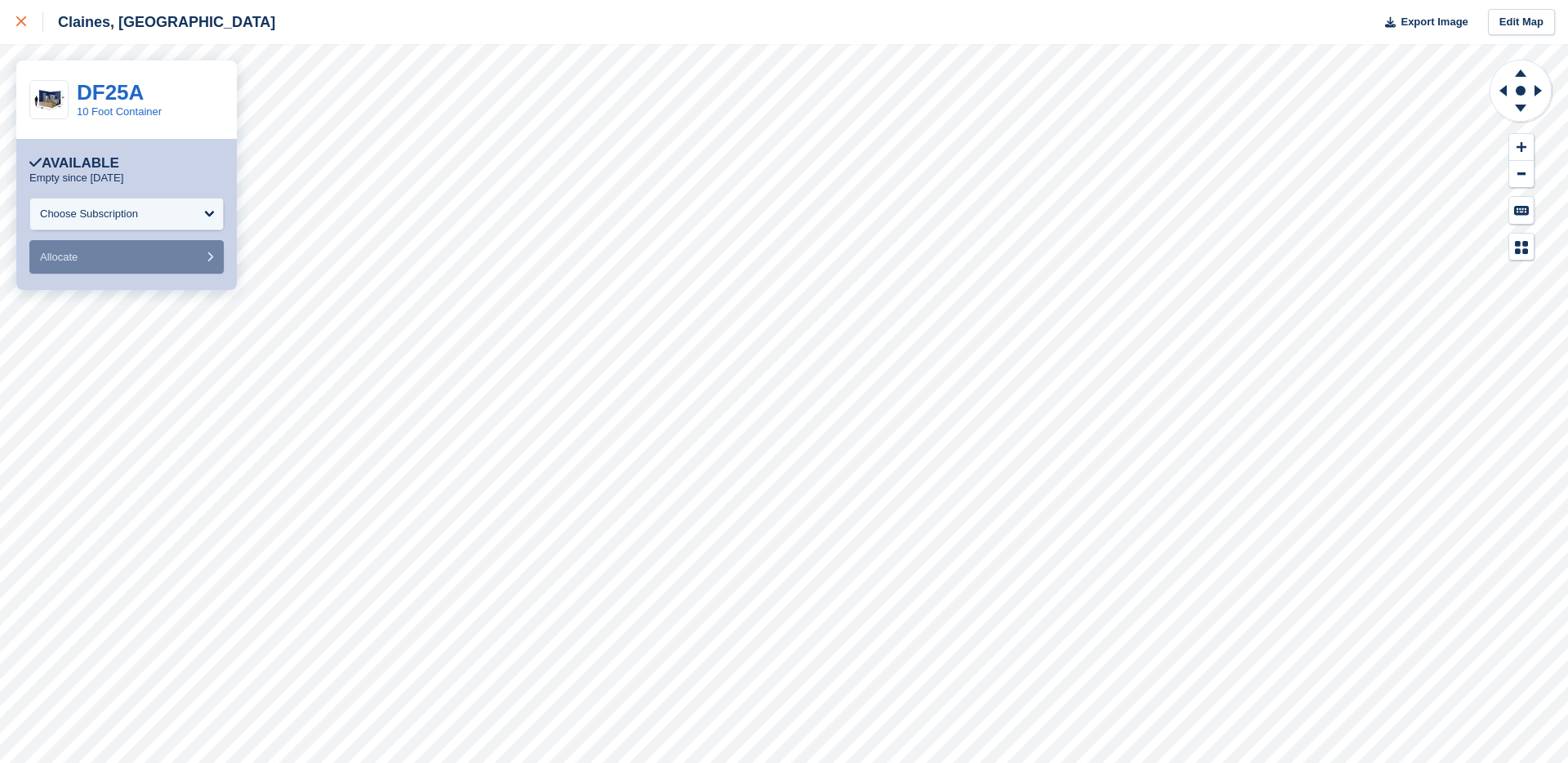
click at [29, 19] on div at bounding box center [30, 22] width 27 height 19
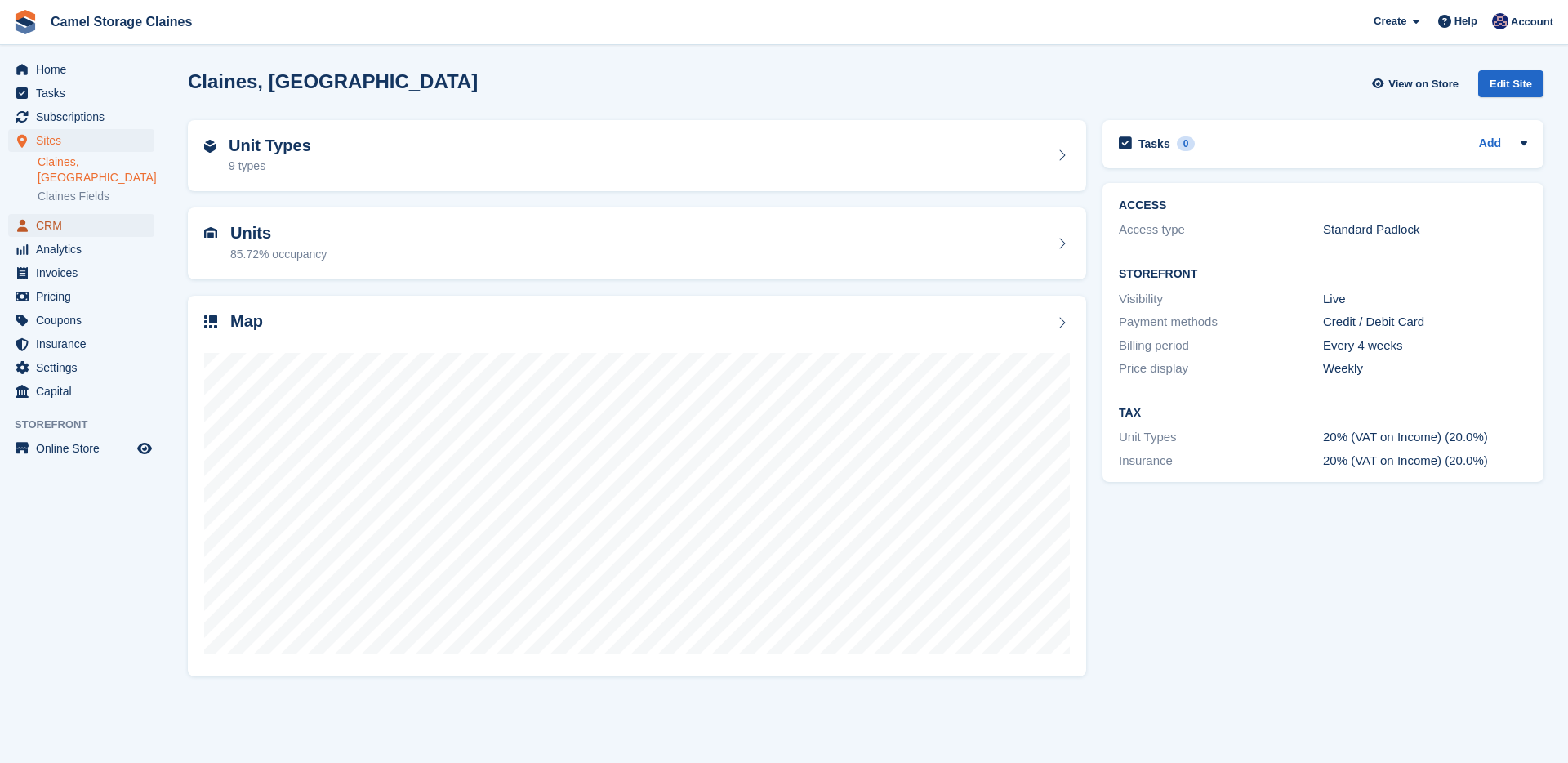
click at [107, 214] on span "CRM" at bounding box center [85, 225] width 98 height 23
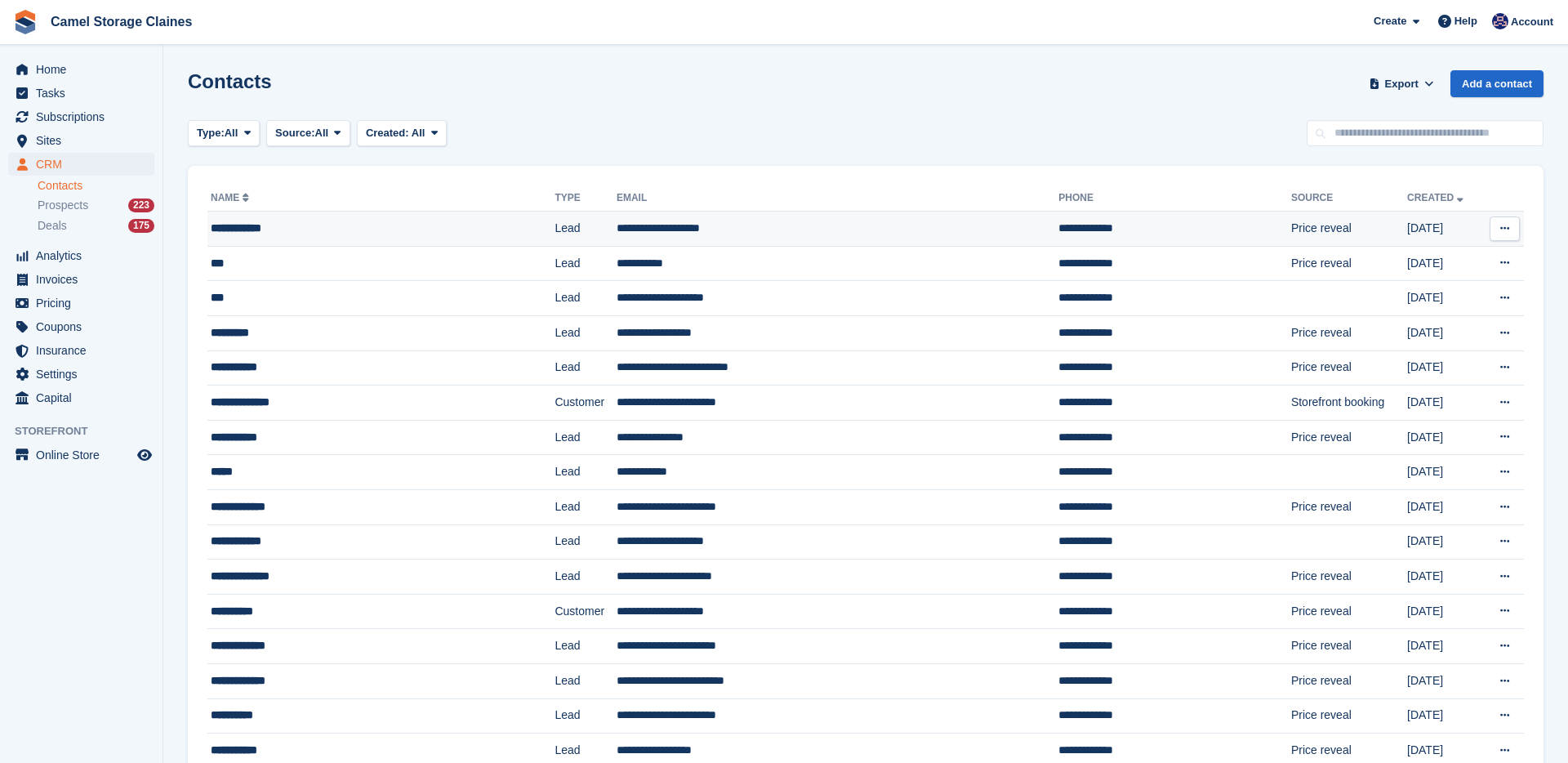
click at [271, 214] on td "**********" at bounding box center [381, 229] width 347 height 35
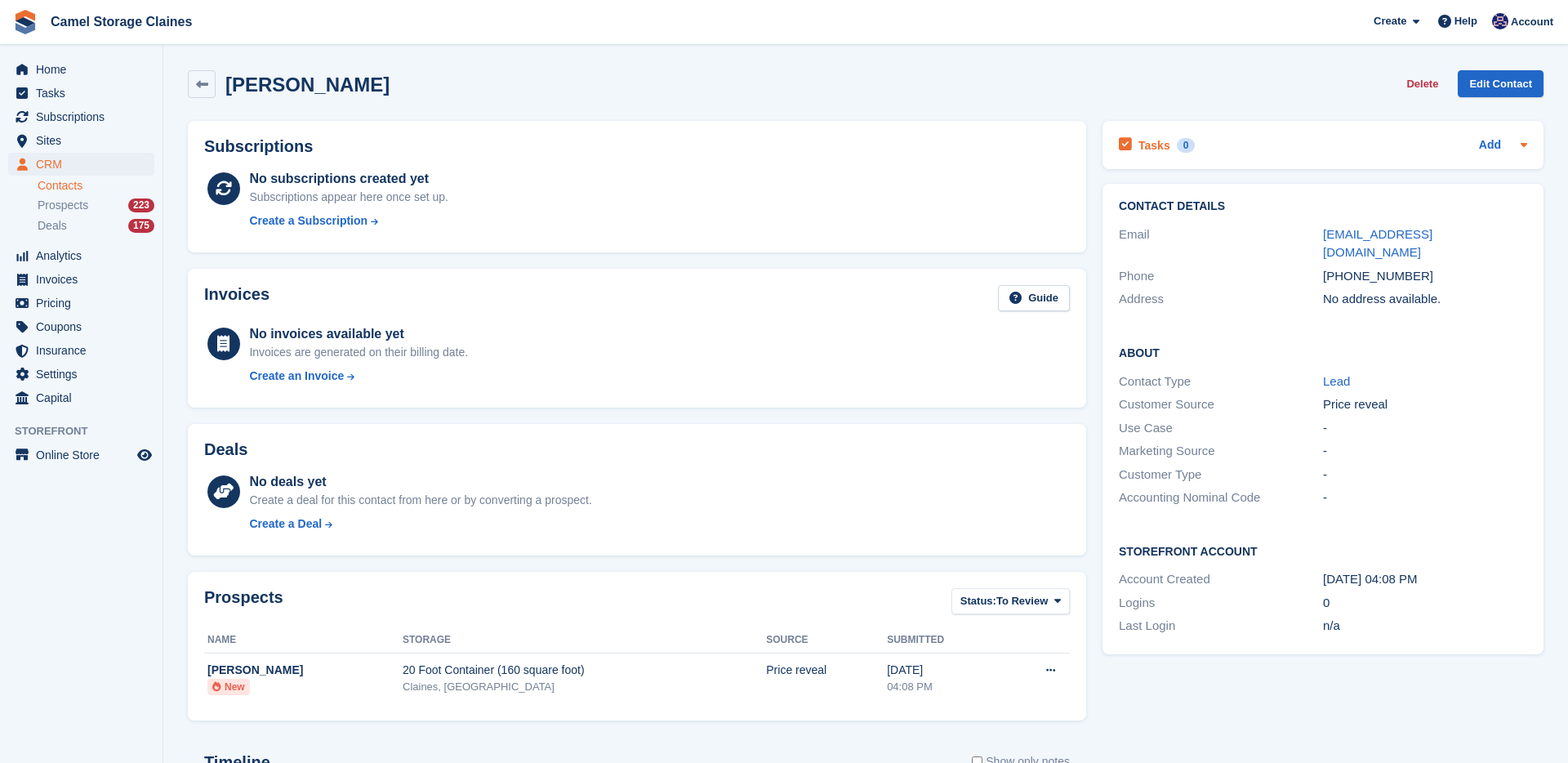
click at [1509, 148] on div "Add" at bounding box center [1503, 145] width 48 height 19
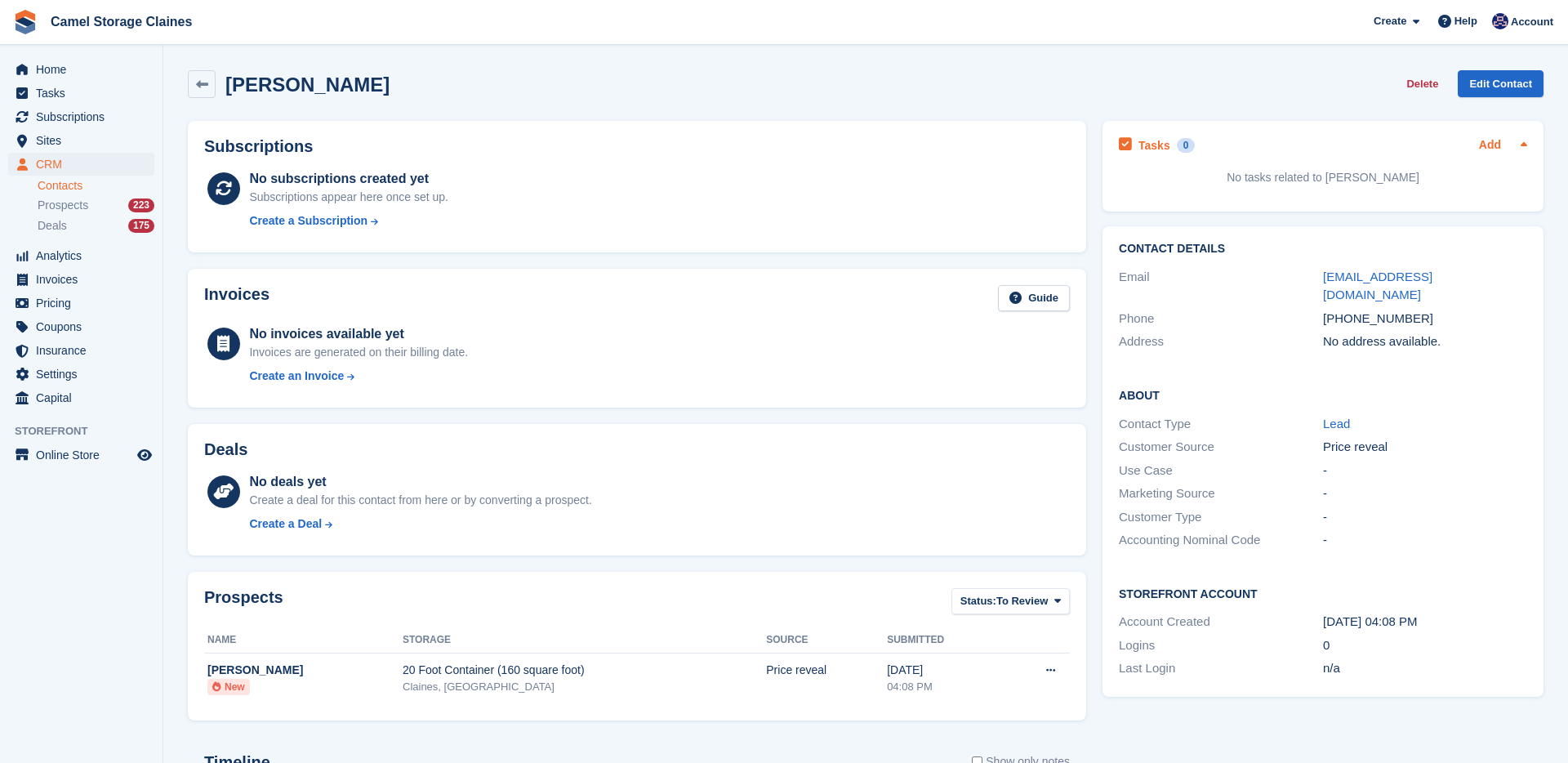
click at [1500, 150] on link "Add" at bounding box center [1490, 146] width 22 height 19
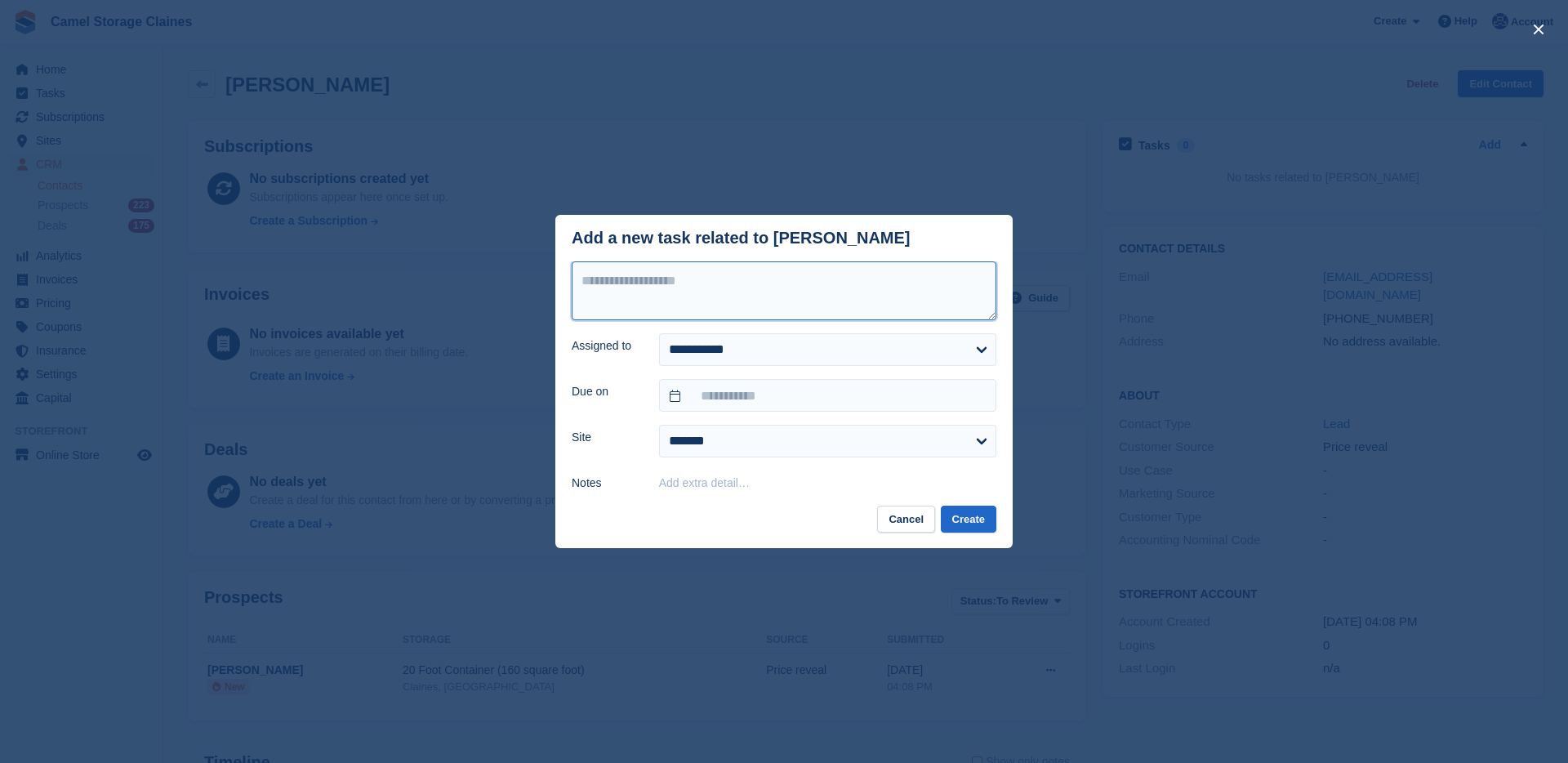
click at [858, 287] on textarea at bounding box center [784, 291] width 425 height 59
type textarea "*********"
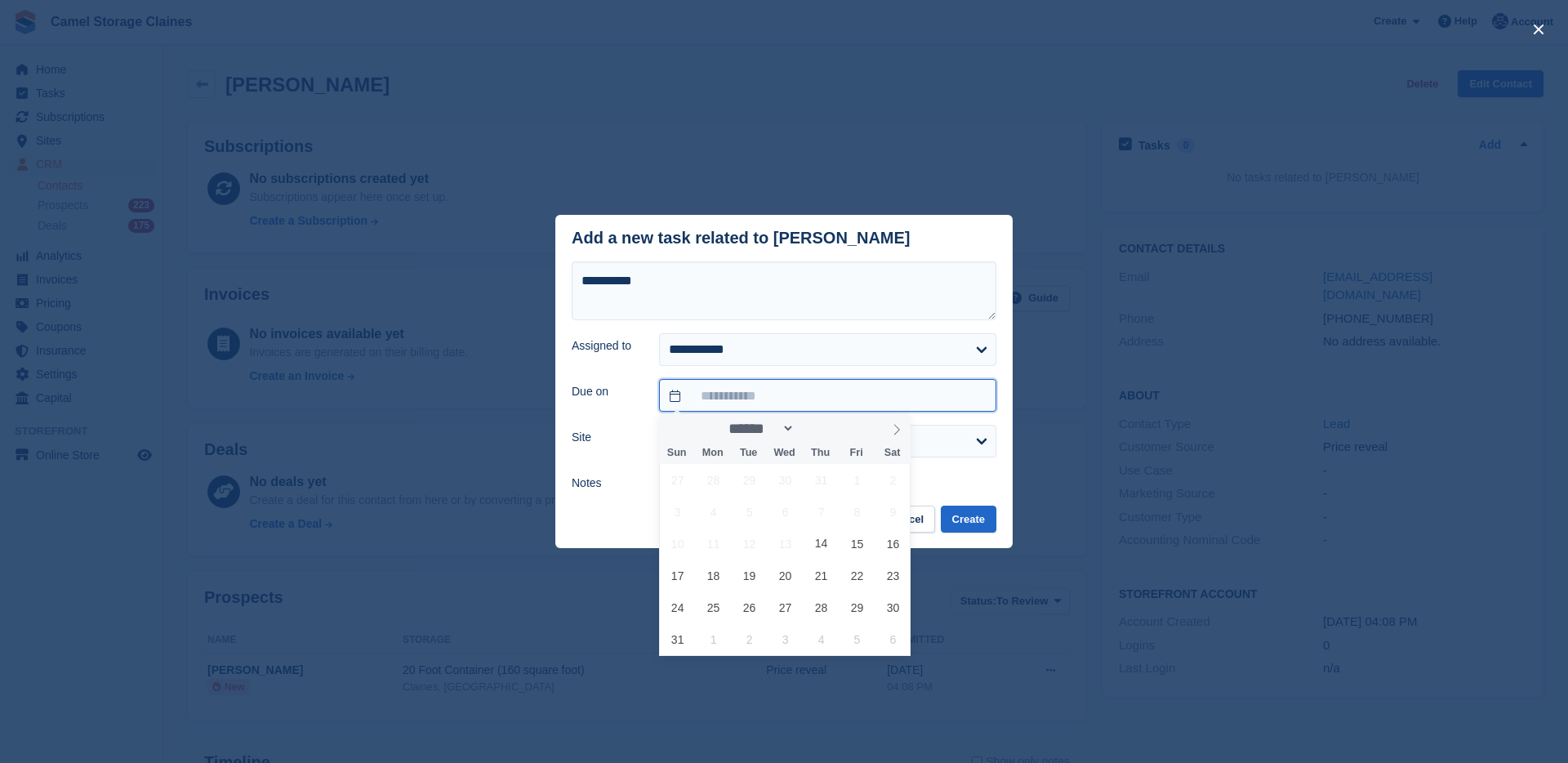
click at [865, 392] on input "text" at bounding box center [828, 395] width 337 height 33
click at [900, 425] on icon at bounding box center [897, 430] width 12 height 12
select select "*"
click at [792, 479] on span "3" at bounding box center [786, 480] width 32 height 32
type input "**********"
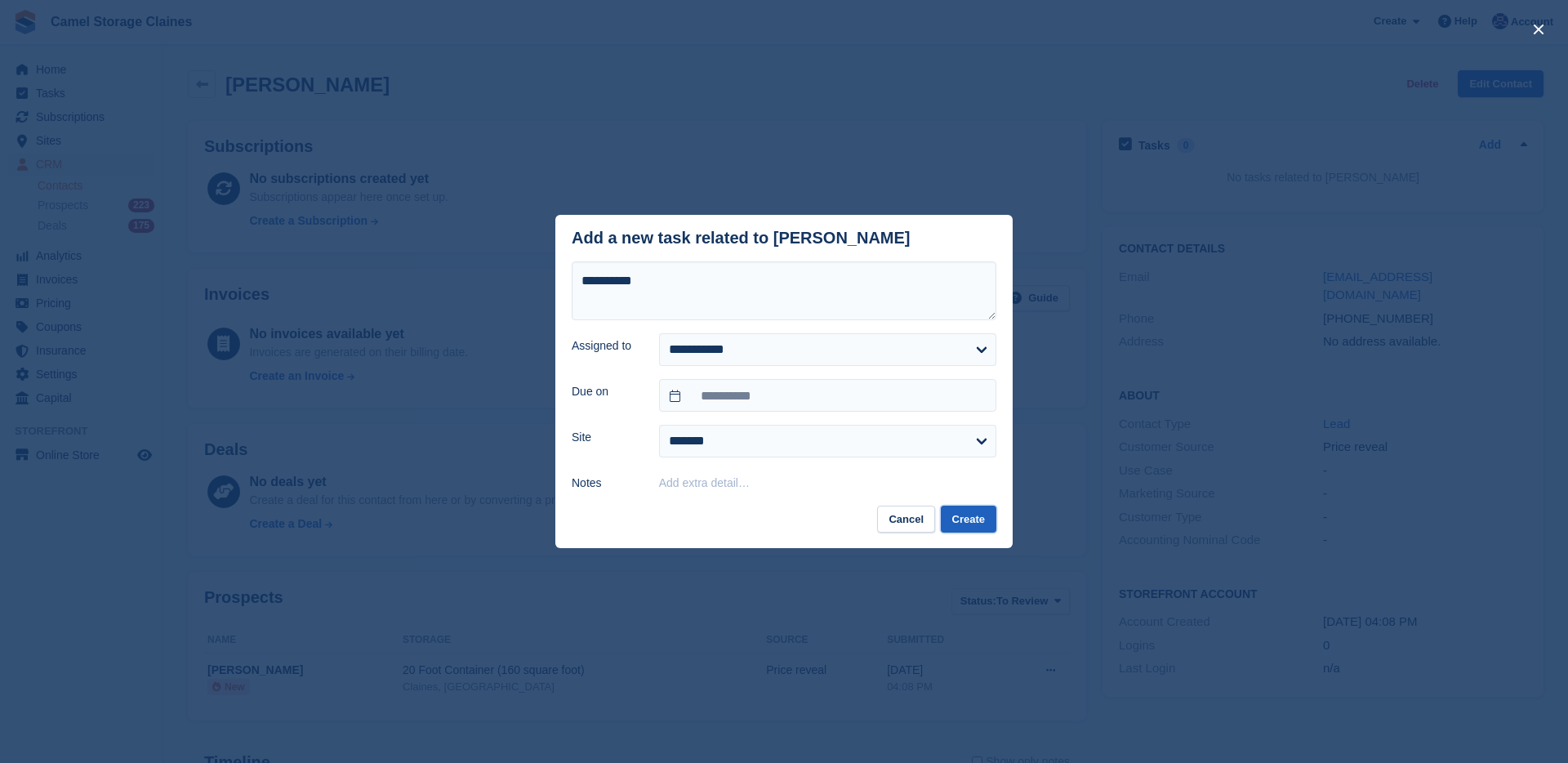
click at [956, 513] on button "Create" at bounding box center [969, 519] width 56 height 27
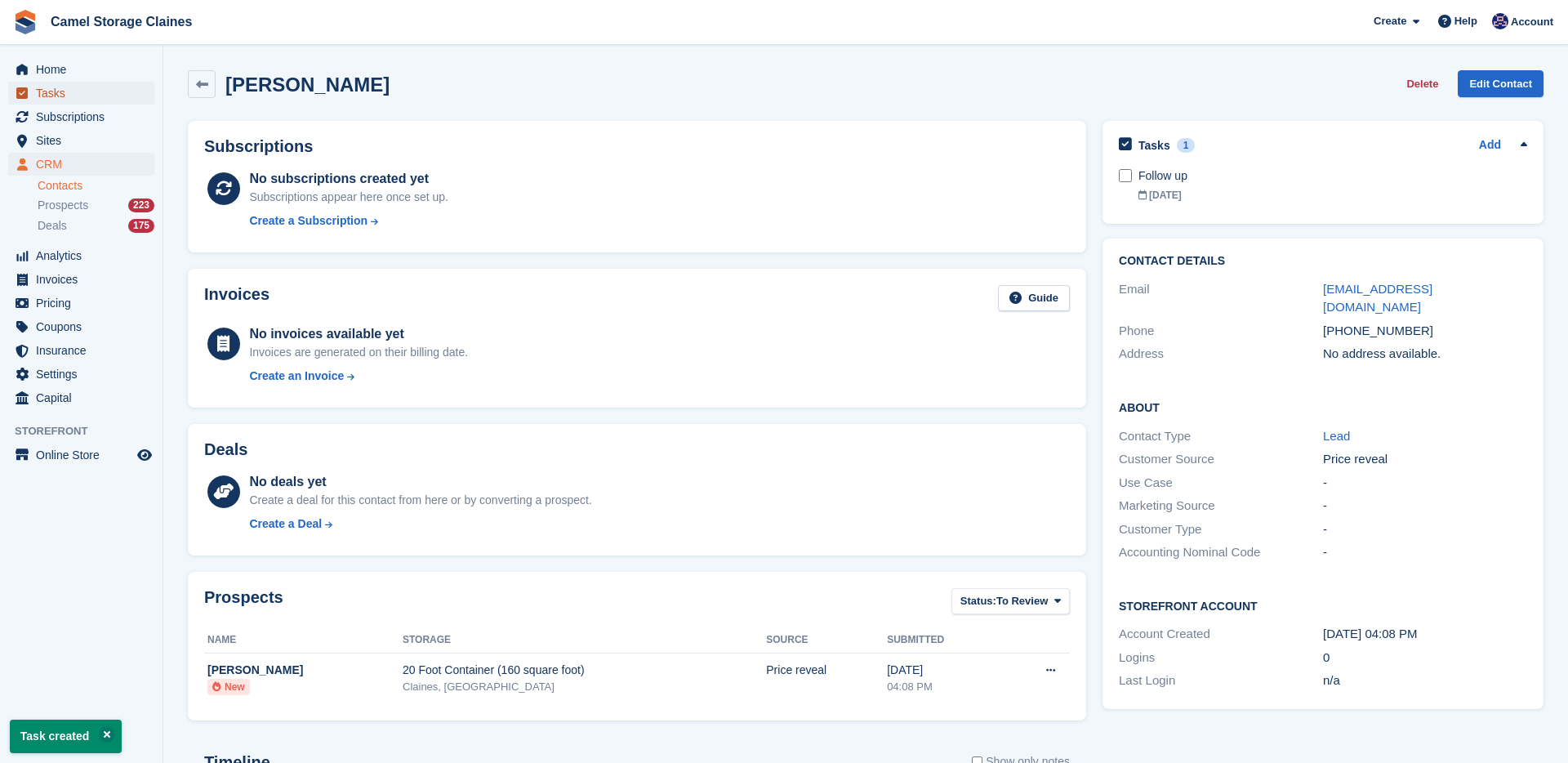
click at [40, 92] on span "Tasks" at bounding box center [85, 93] width 98 height 23
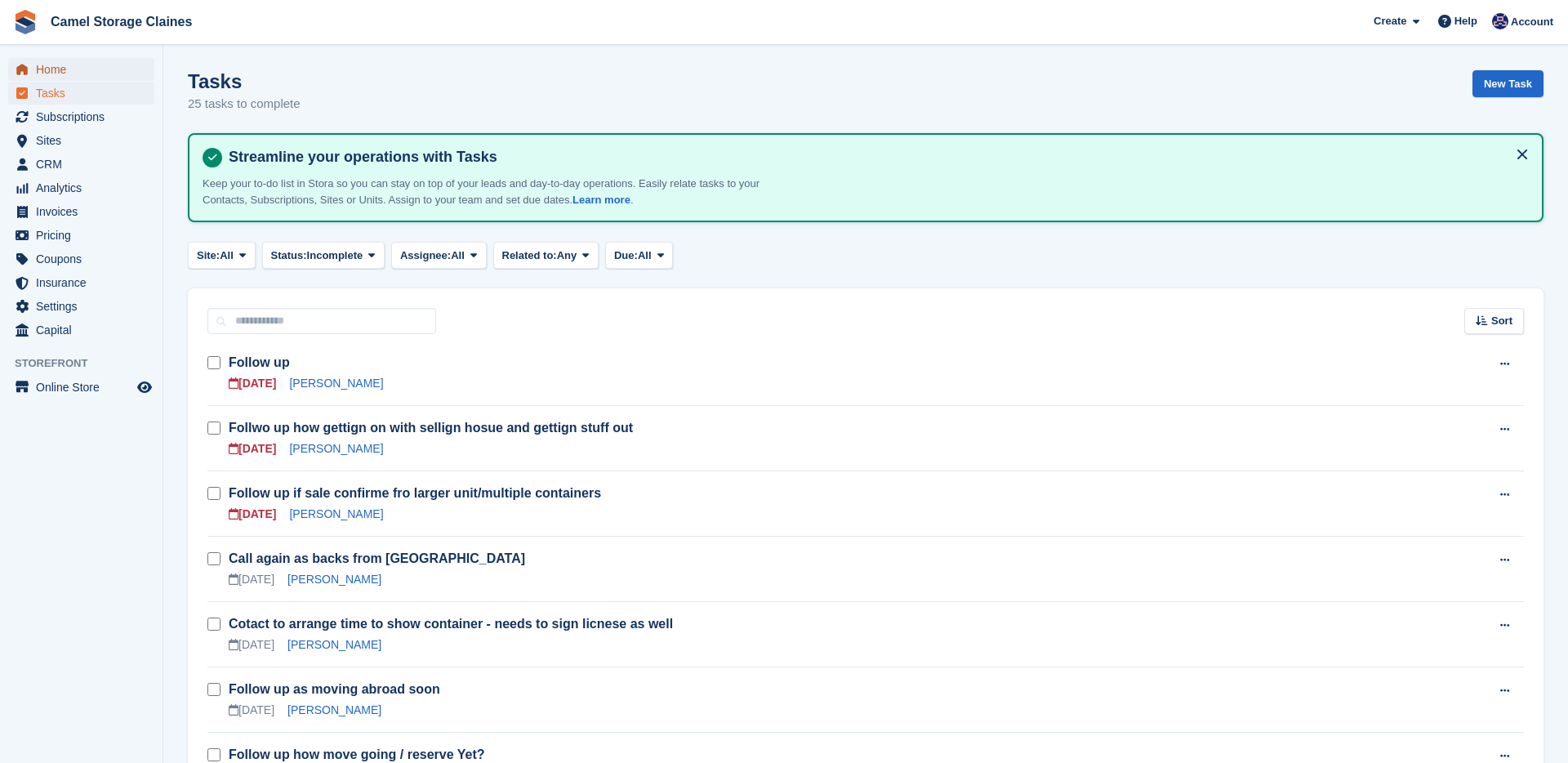
click at [108, 65] on span "Home" at bounding box center [85, 69] width 98 height 23
